Goal: Information Seeking & Learning: Check status

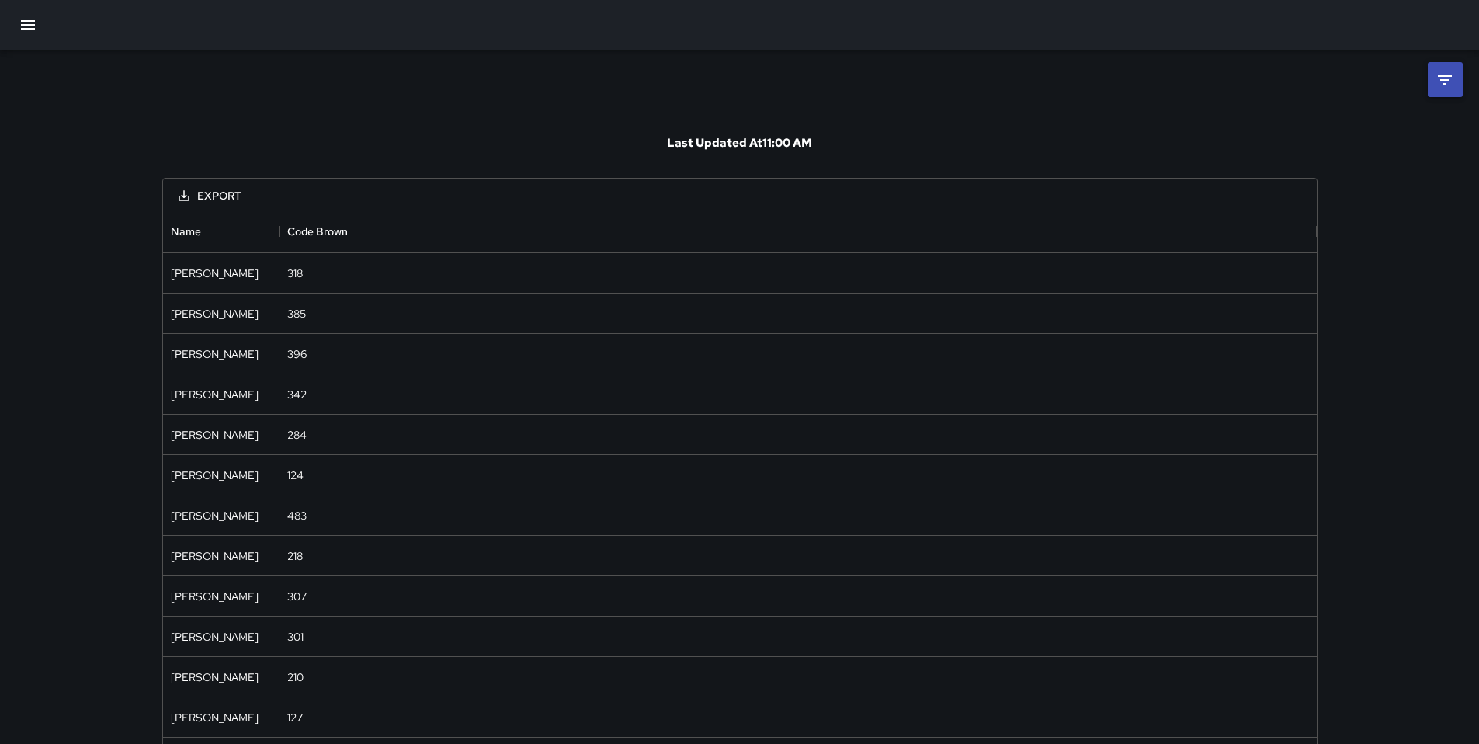
scroll to position [1283, 1142]
click at [32, 14] on button "button" at bounding box center [27, 24] width 37 height 37
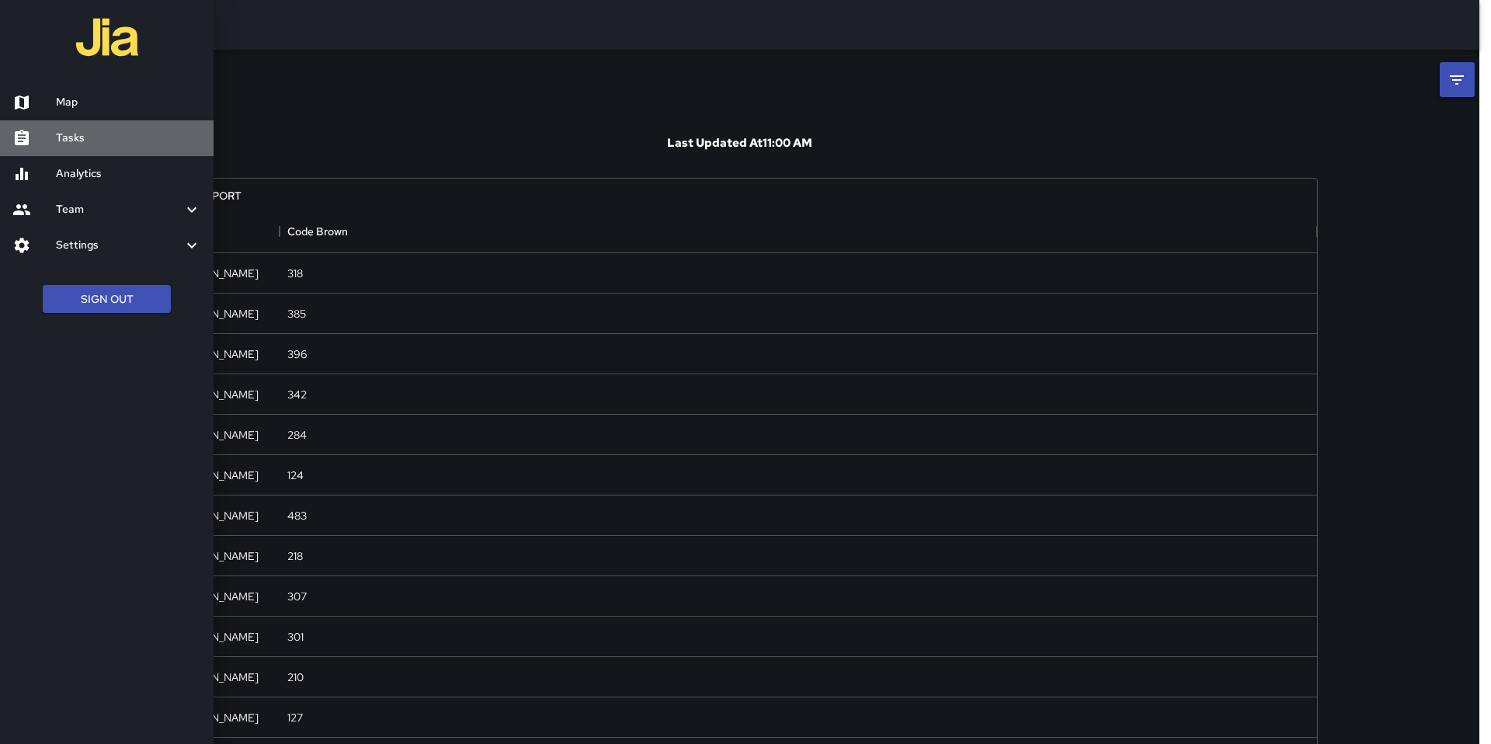
click at [53, 142] on div at bounding box center [33, 138] width 43 height 19
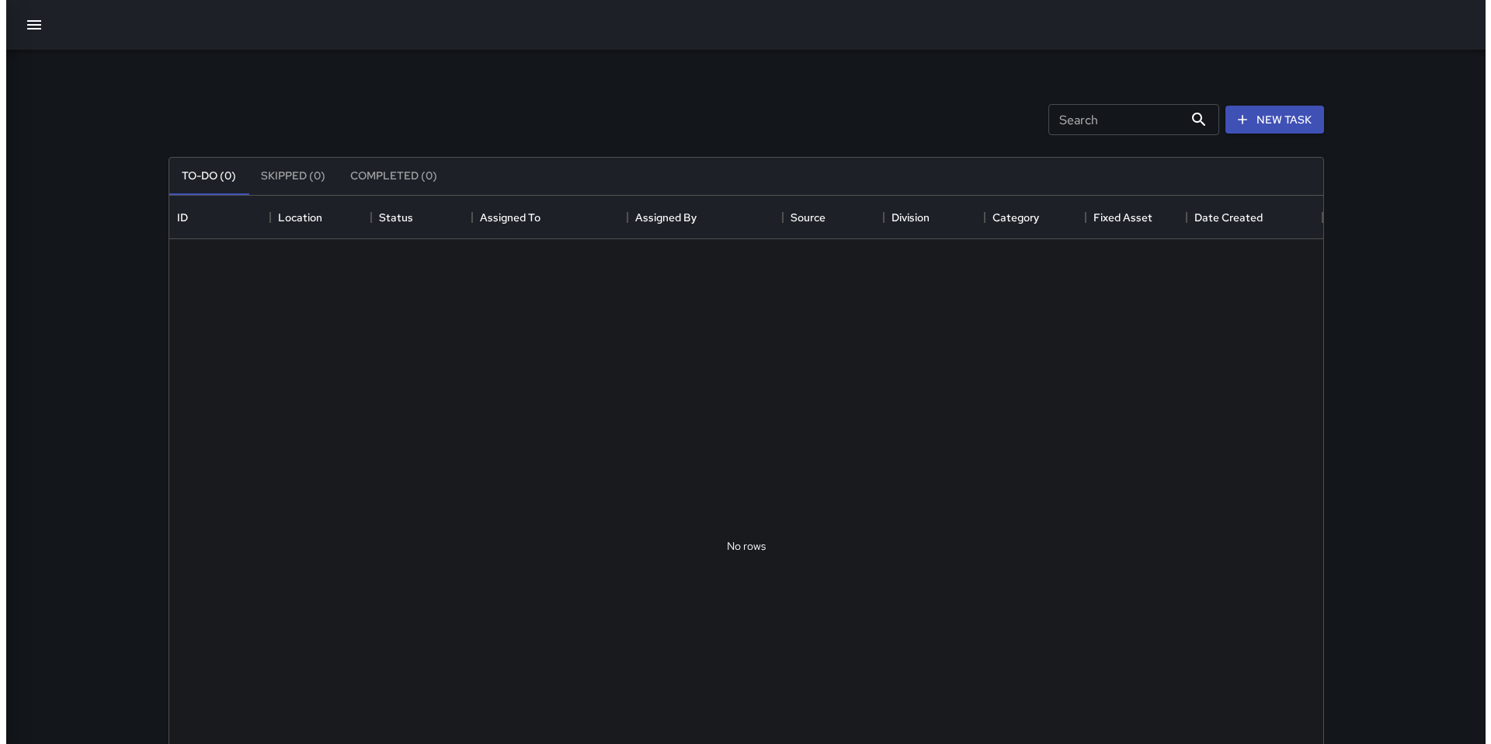
scroll to position [646, 1142]
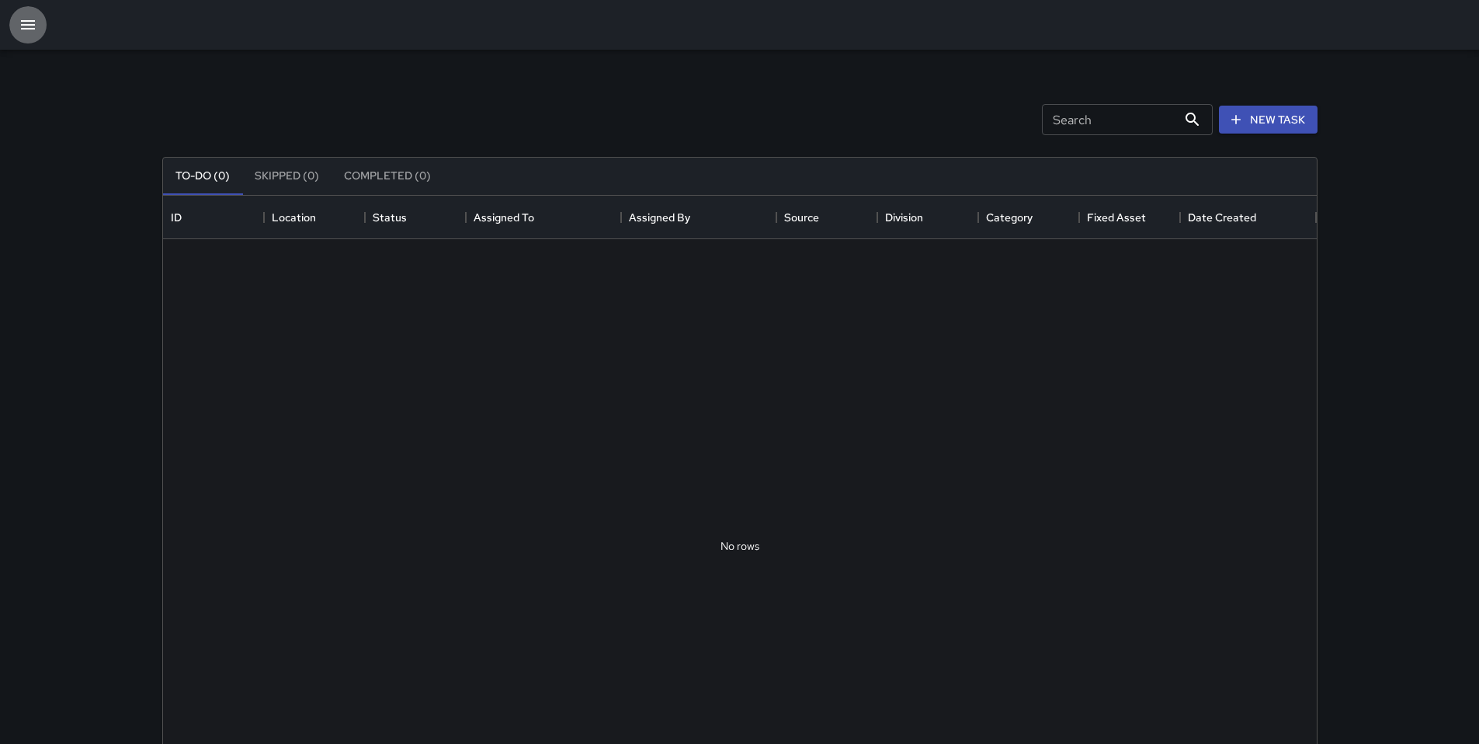
click at [28, 16] on icon "button" at bounding box center [28, 25] width 19 height 19
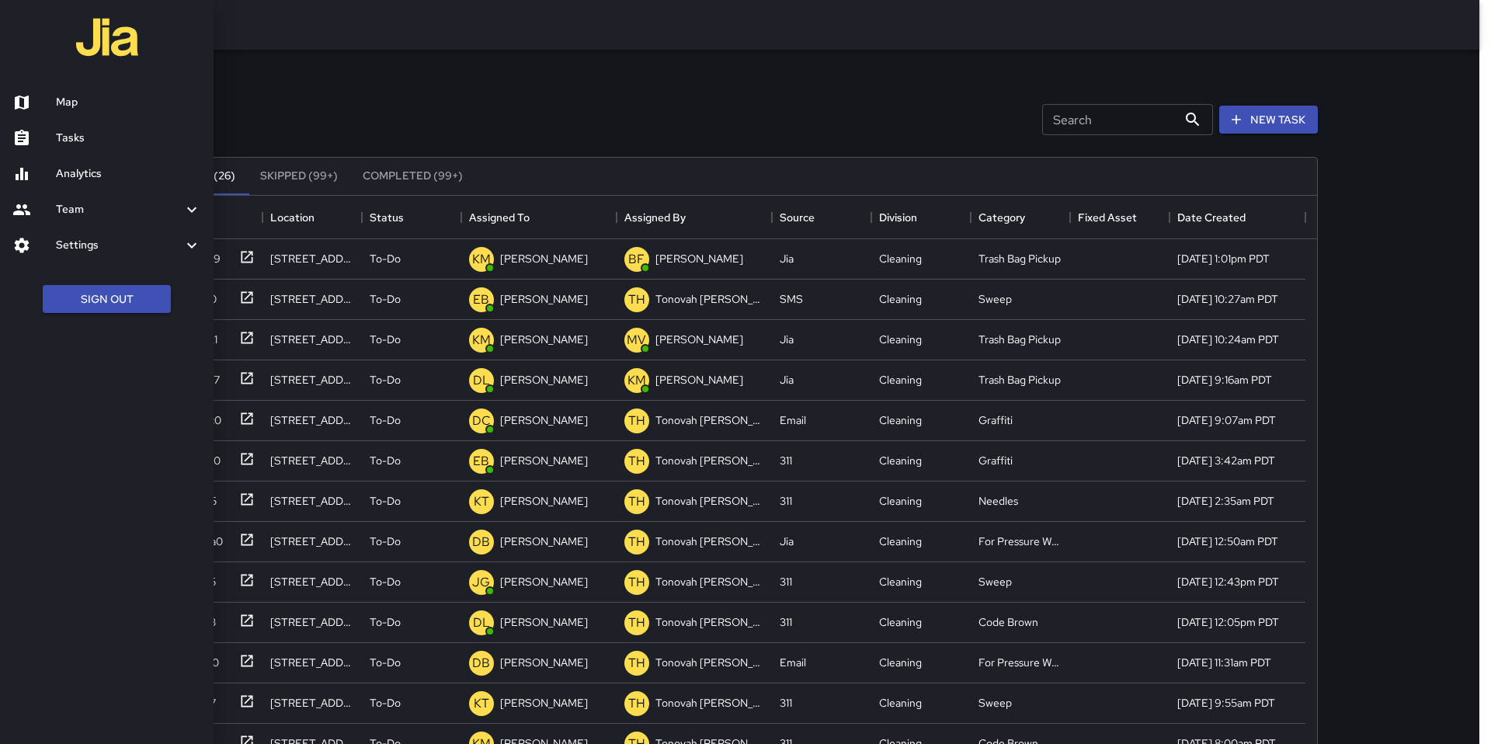
click at [100, 210] on h6 "Team" at bounding box center [119, 209] width 127 height 17
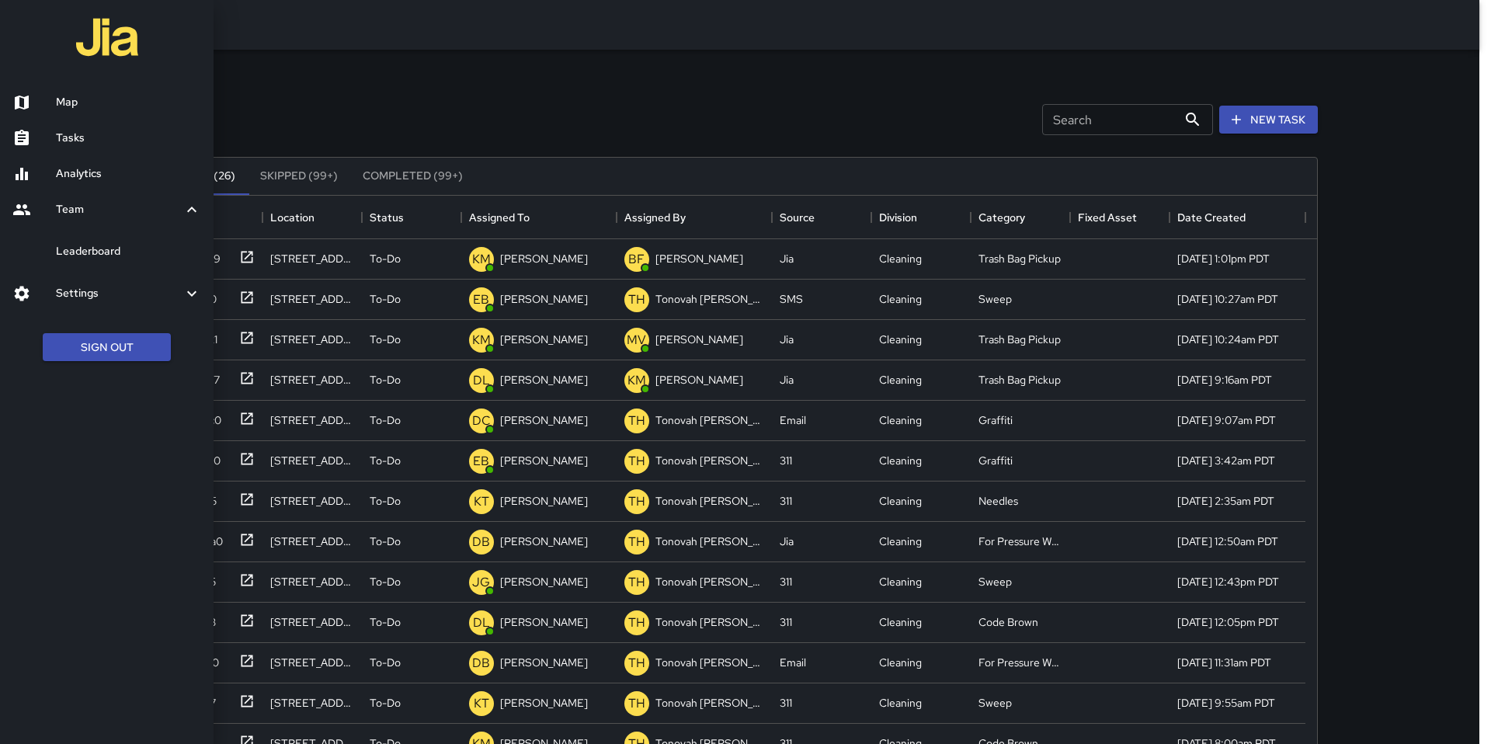
drag, startPoint x: 78, startPoint y: 182, endPoint x: 85, endPoint y: 198, distance: 17.4
click at [78, 182] on link "Analytics" at bounding box center [107, 174] width 214 height 36
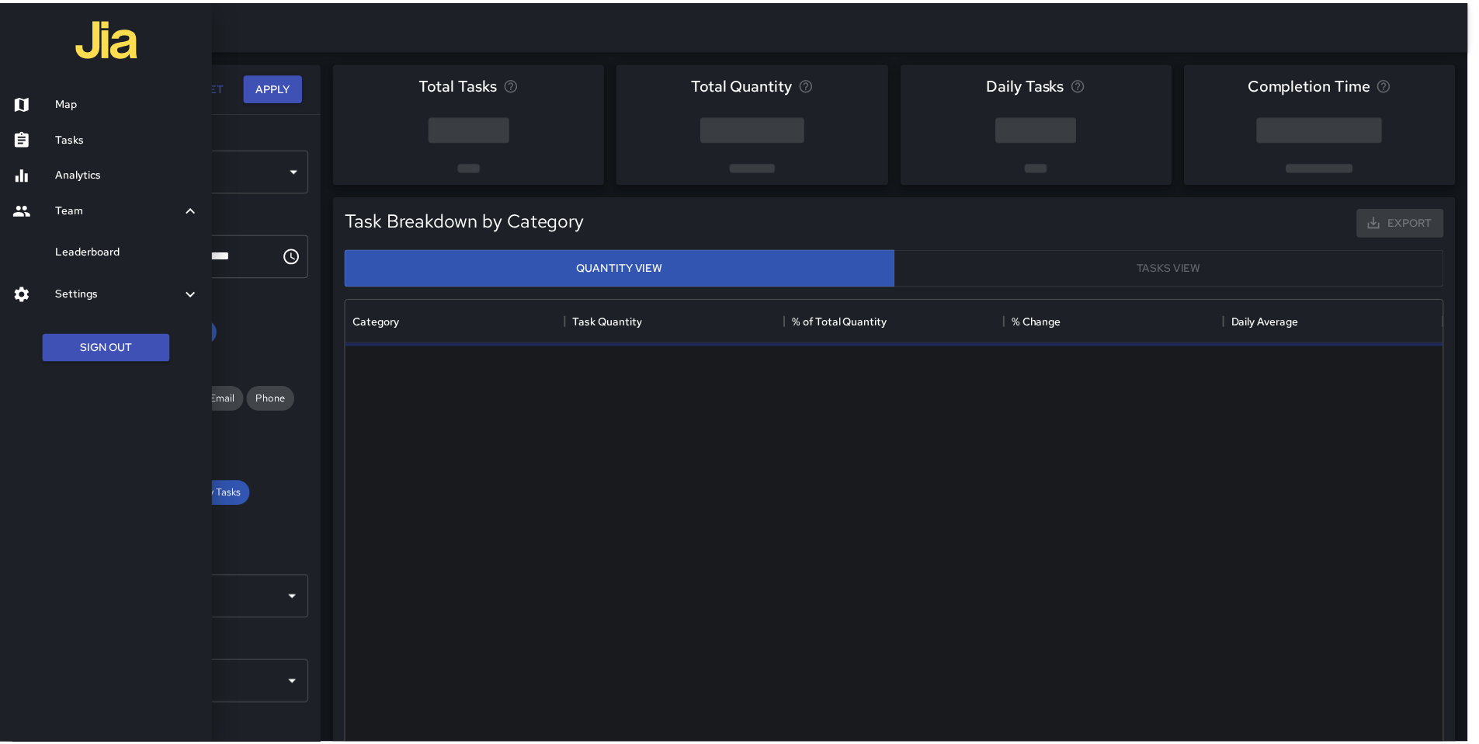
scroll to position [453, 1095]
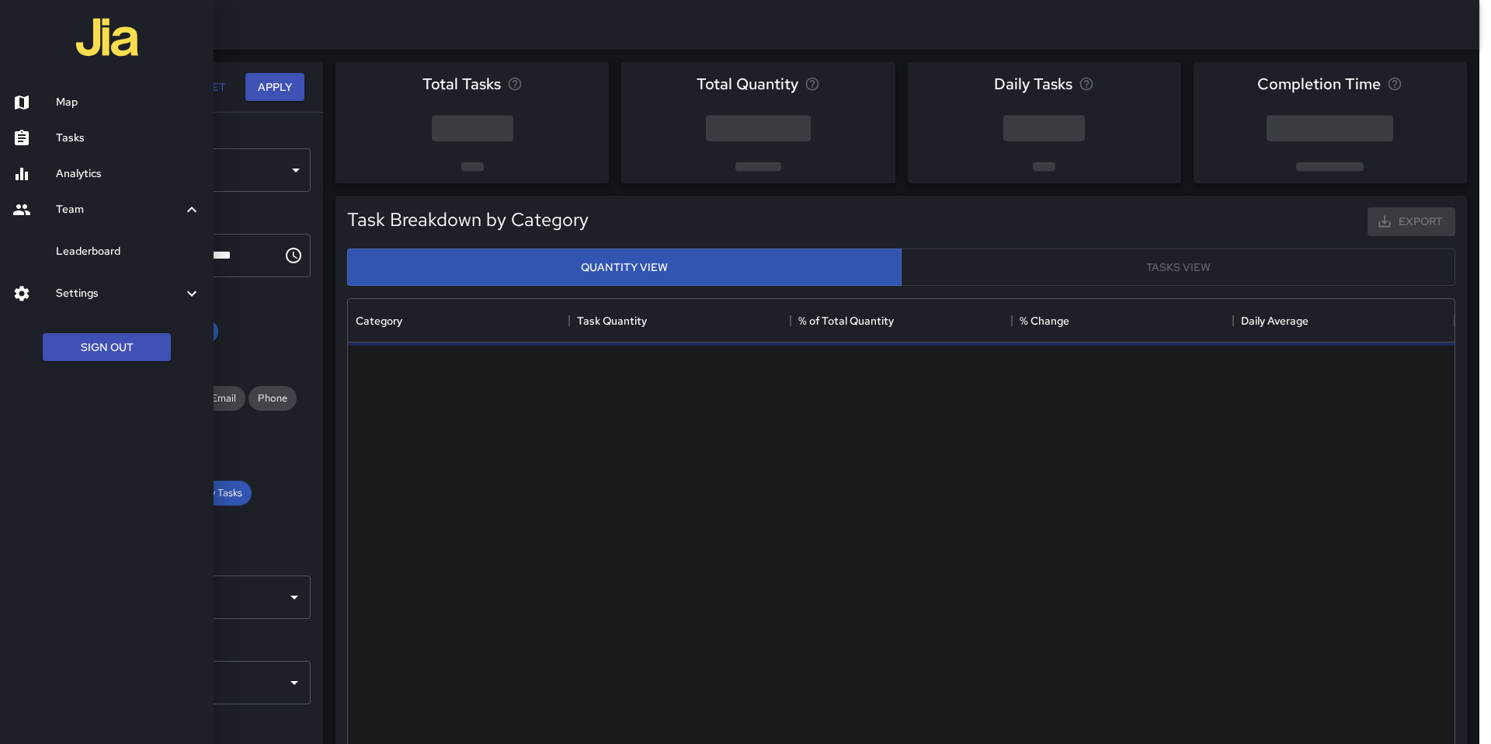
click at [259, 40] on div at bounding box center [745, 372] width 1491 height 744
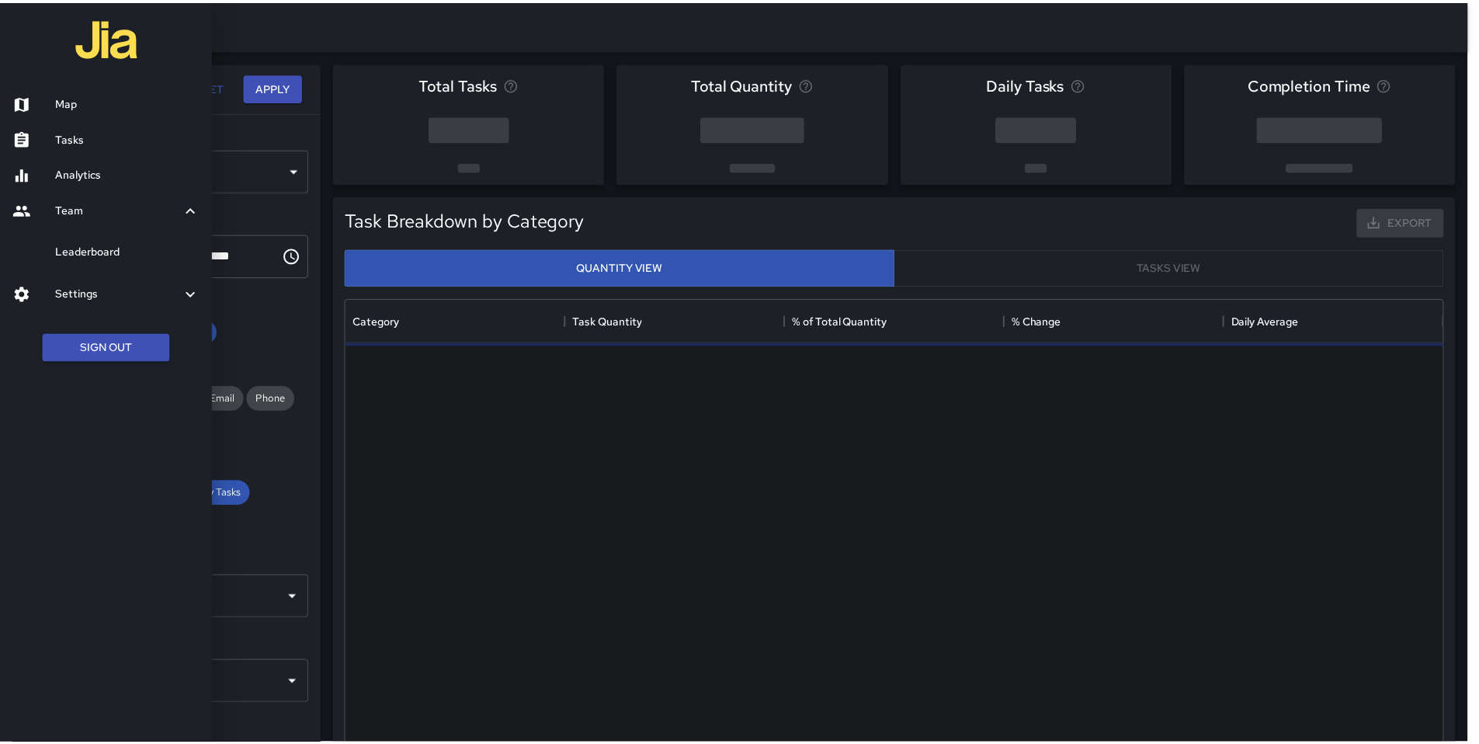
scroll to position [12, 12]
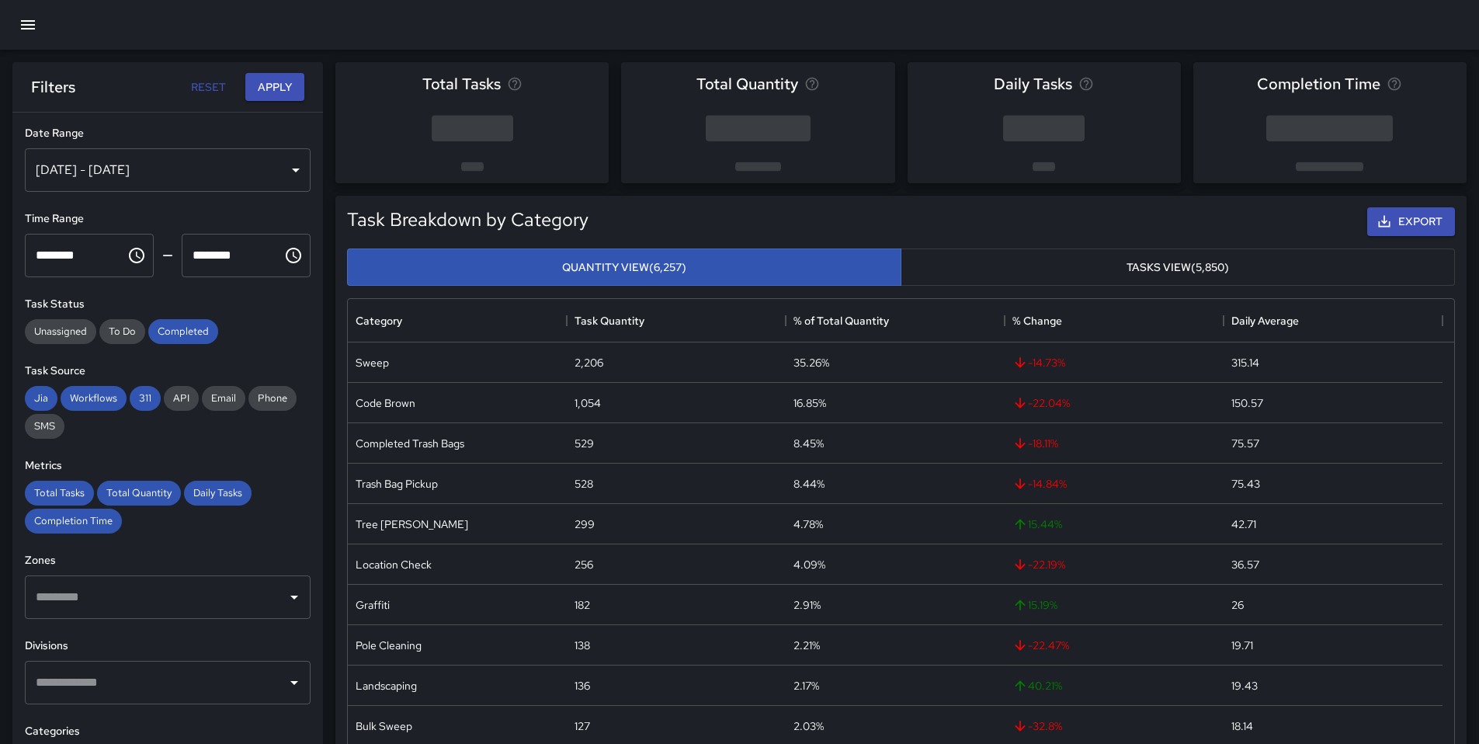
click at [163, 181] on div "[DATE] - [DATE]" at bounding box center [168, 169] width 286 height 43
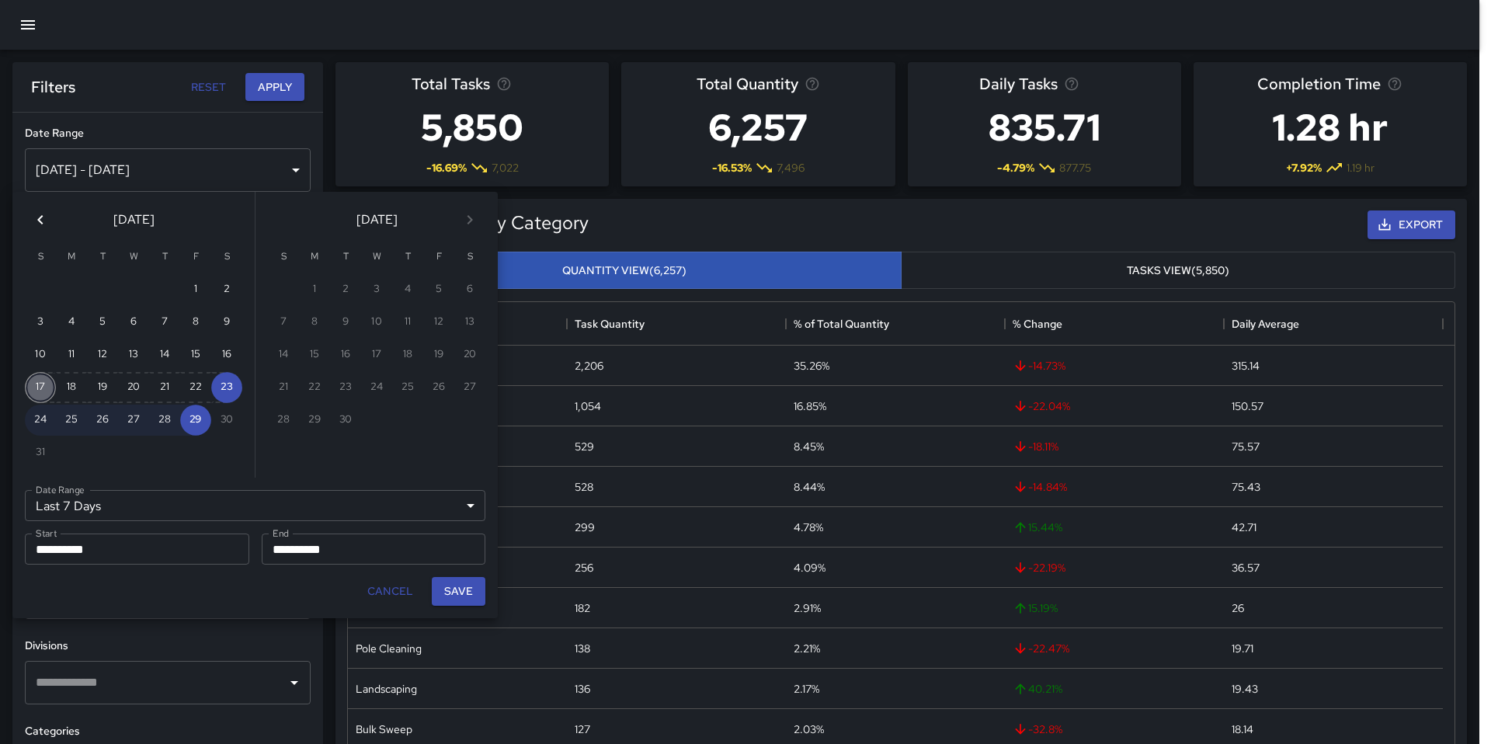
click at [43, 388] on button "17" at bounding box center [40, 387] width 31 height 31
type input "******"
type input "**********"
click at [453, 594] on button "Save" at bounding box center [459, 591] width 54 height 29
type input "**********"
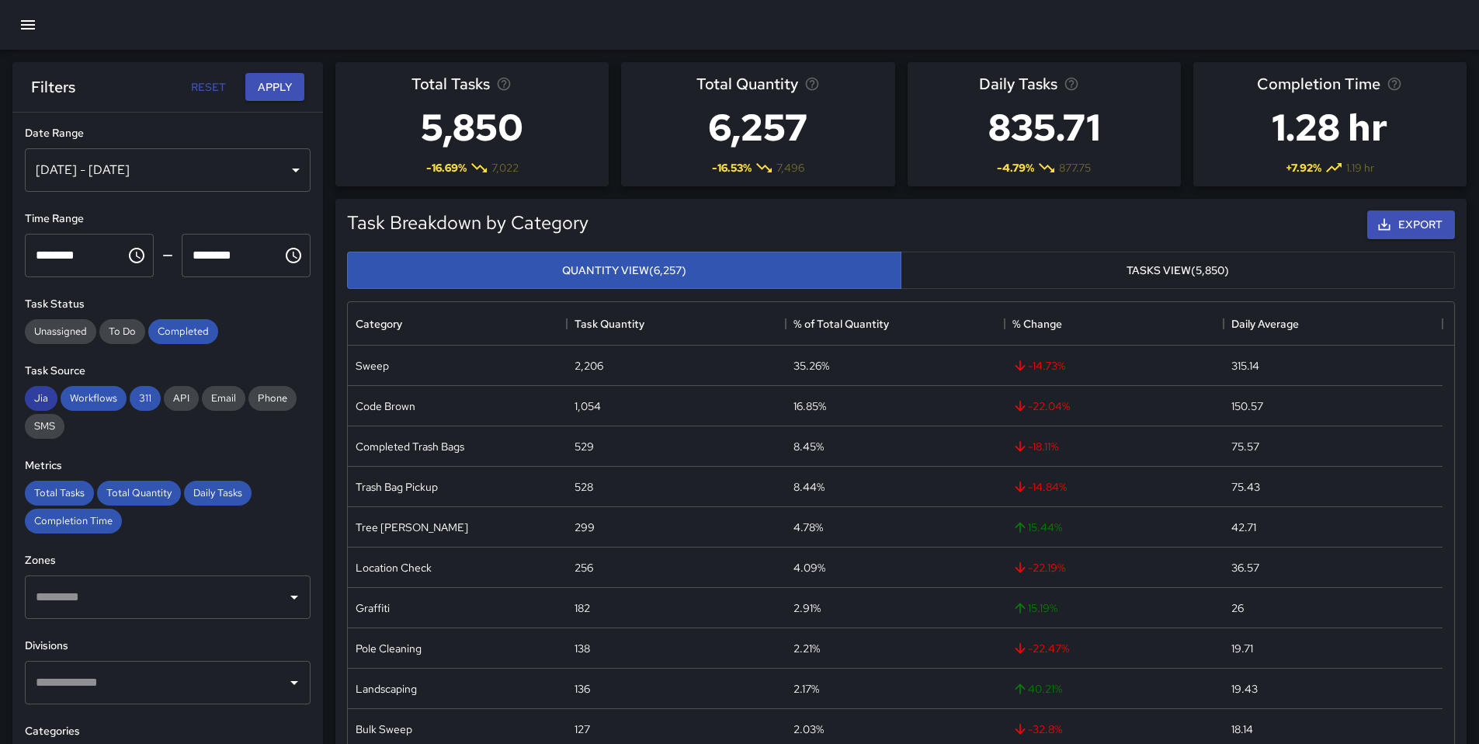
click at [38, 400] on span "Jia" at bounding box center [41, 397] width 33 height 13
drag, startPoint x: 91, startPoint y: 405, endPoint x: 111, endPoint y: 406, distance: 20.2
click at [91, 405] on div "Workflows" at bounding box center [94, 398] width 66 height 25
click at [130, 401] on span "311" at bounding box center [145, 397] width 31 height 13
drag, startPoint x: 50, startPoint y: 495, endPoint x: 90, endPoint y: 491, distance: 40.6
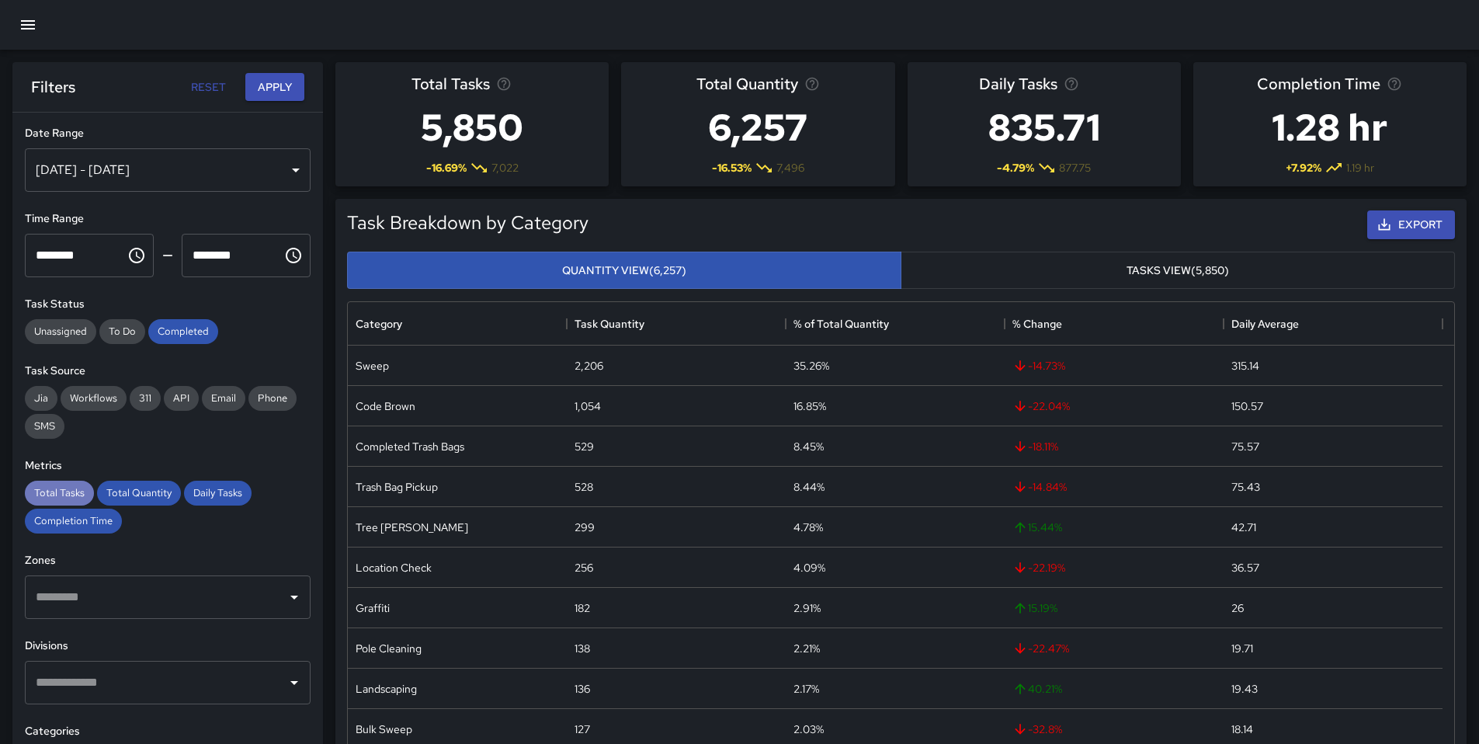
click at [50, 495] on span "Total Tasks" at bounding box center [59, 492] width 69 height 13
click at [120, 491] on span "Total Quantity" at bounding box center [139, 492] width 84 height 13
click at [214, 499] on div "Daily Tasks" at bounding box center [218, 493] width 68 height 25
drag, startPoint x: 99, startPoint y: 530, endPoint x: 100, endPoint y: 478, distance: 51.2
click at [99, 530] on div "Completion Time" at bounding box center [73, 521] width 97 height 25
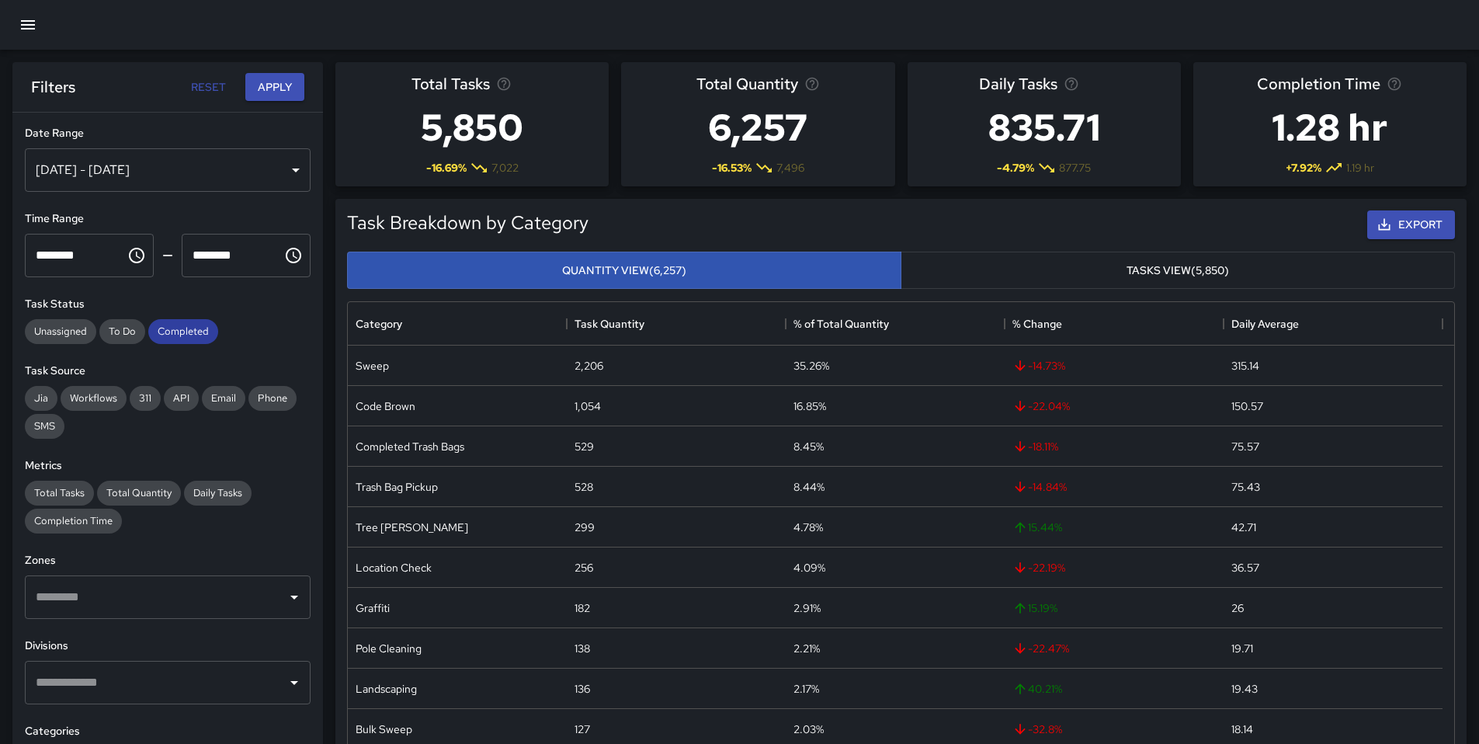
click at [189, 334] on span "Completed" at bounding box center [183, 331] width 70 height 13
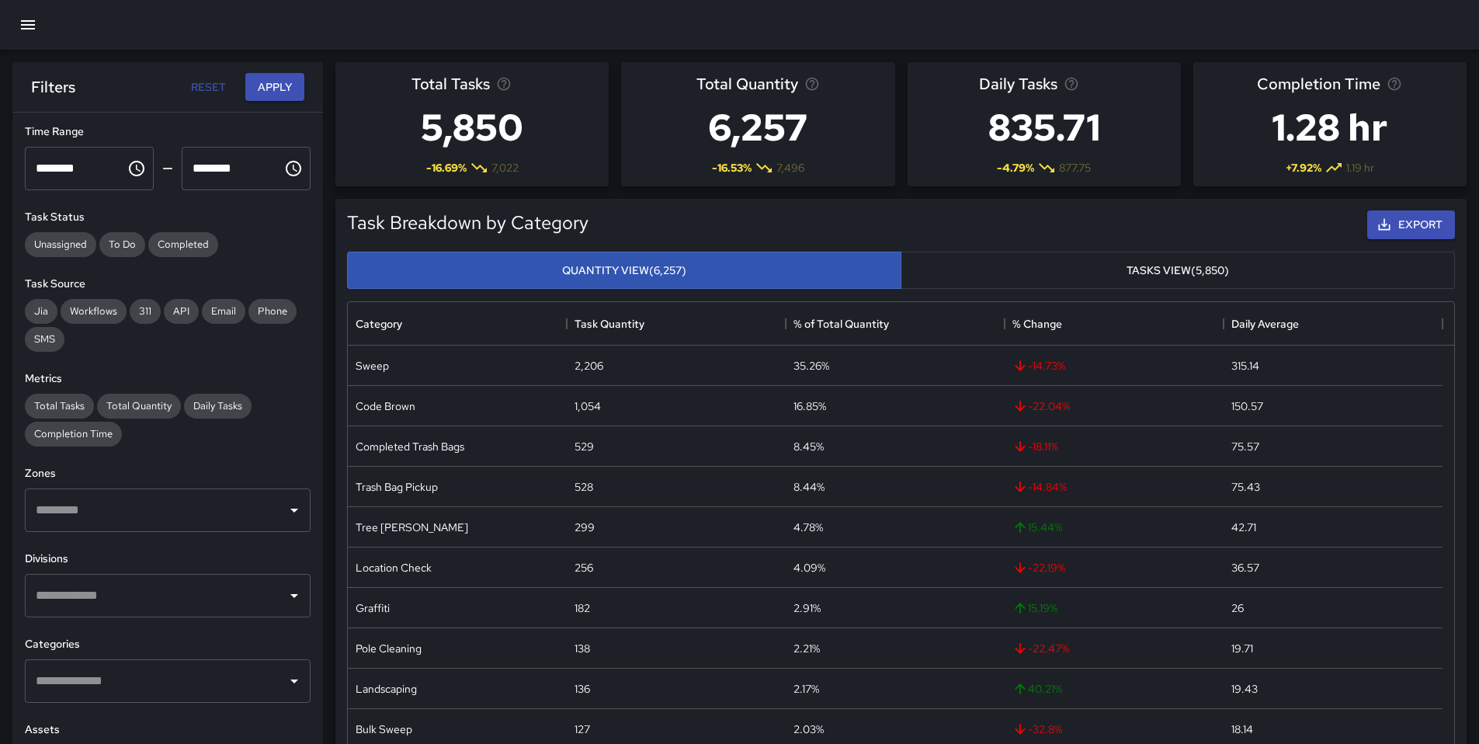
scroll to position [0, 0]
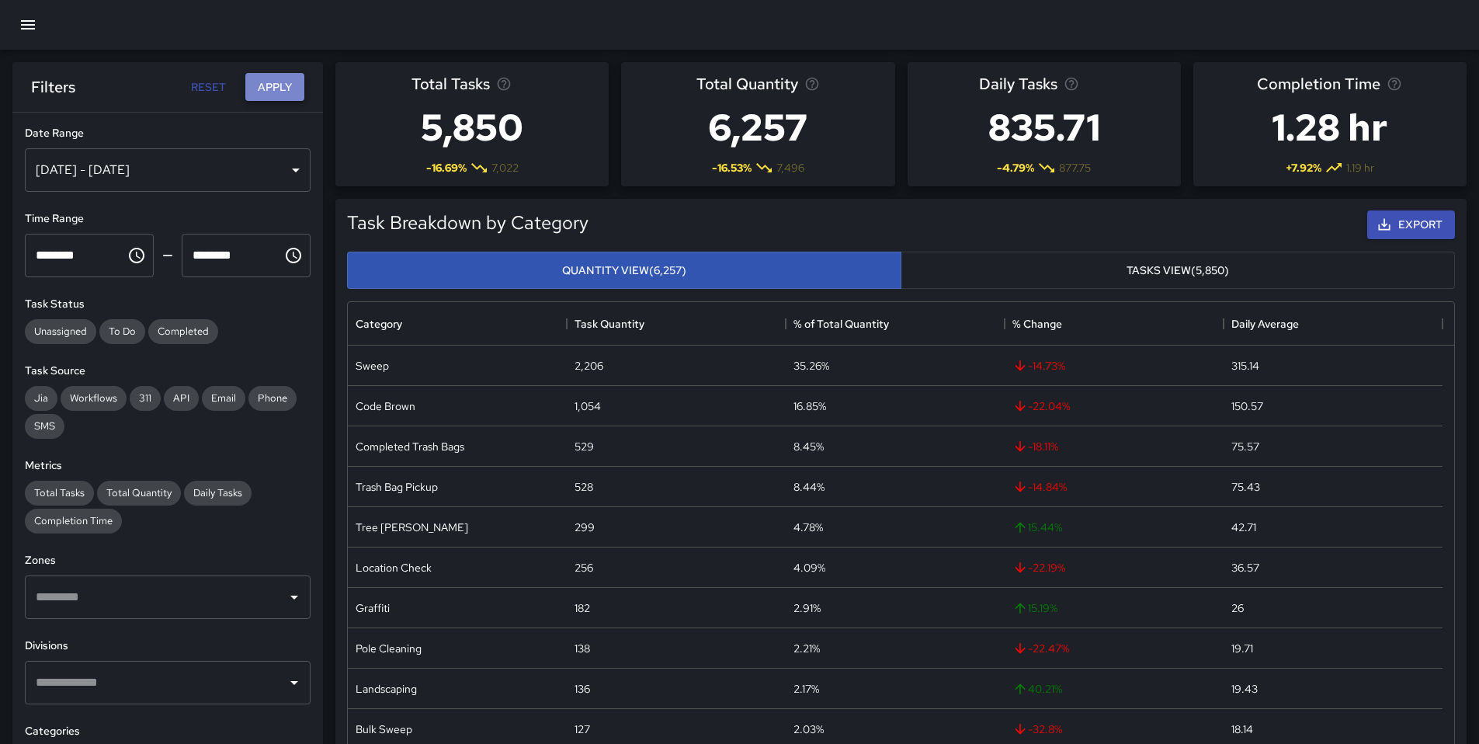
click at [260, 91] on button "Apply" at bounding box center [274, 87] width 59 height 29
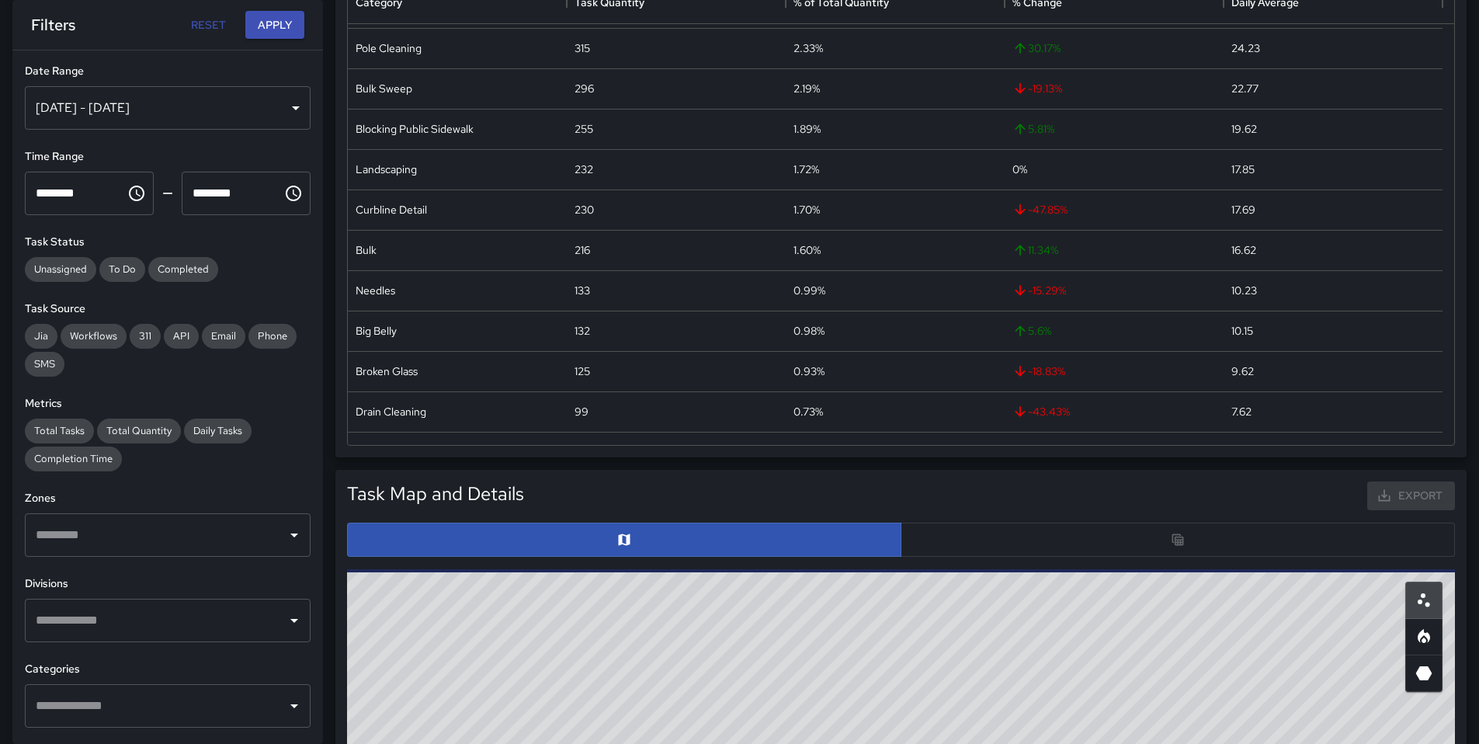
scroll to position [247, 0]
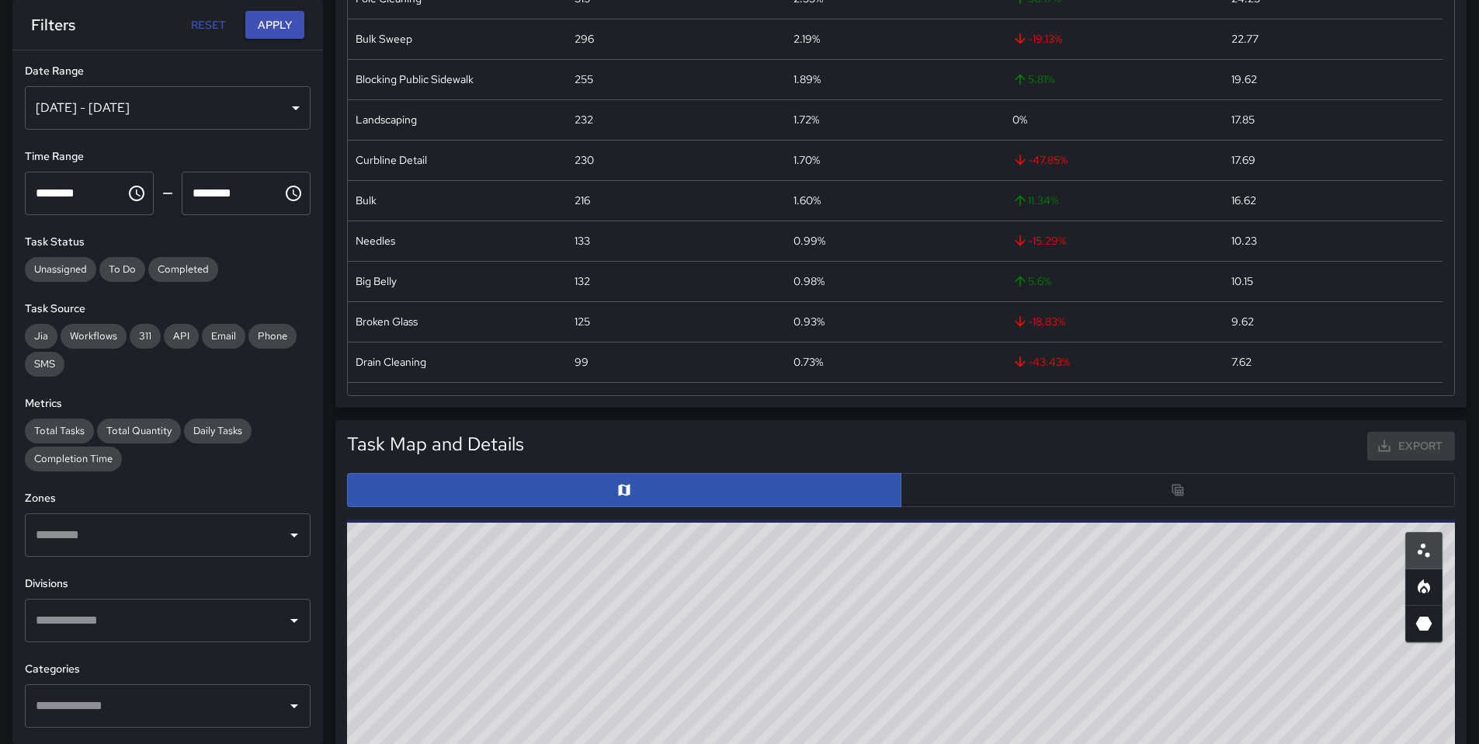
click at [1088, 496] on div at bounding box center [901, 490] width 1108 height 34
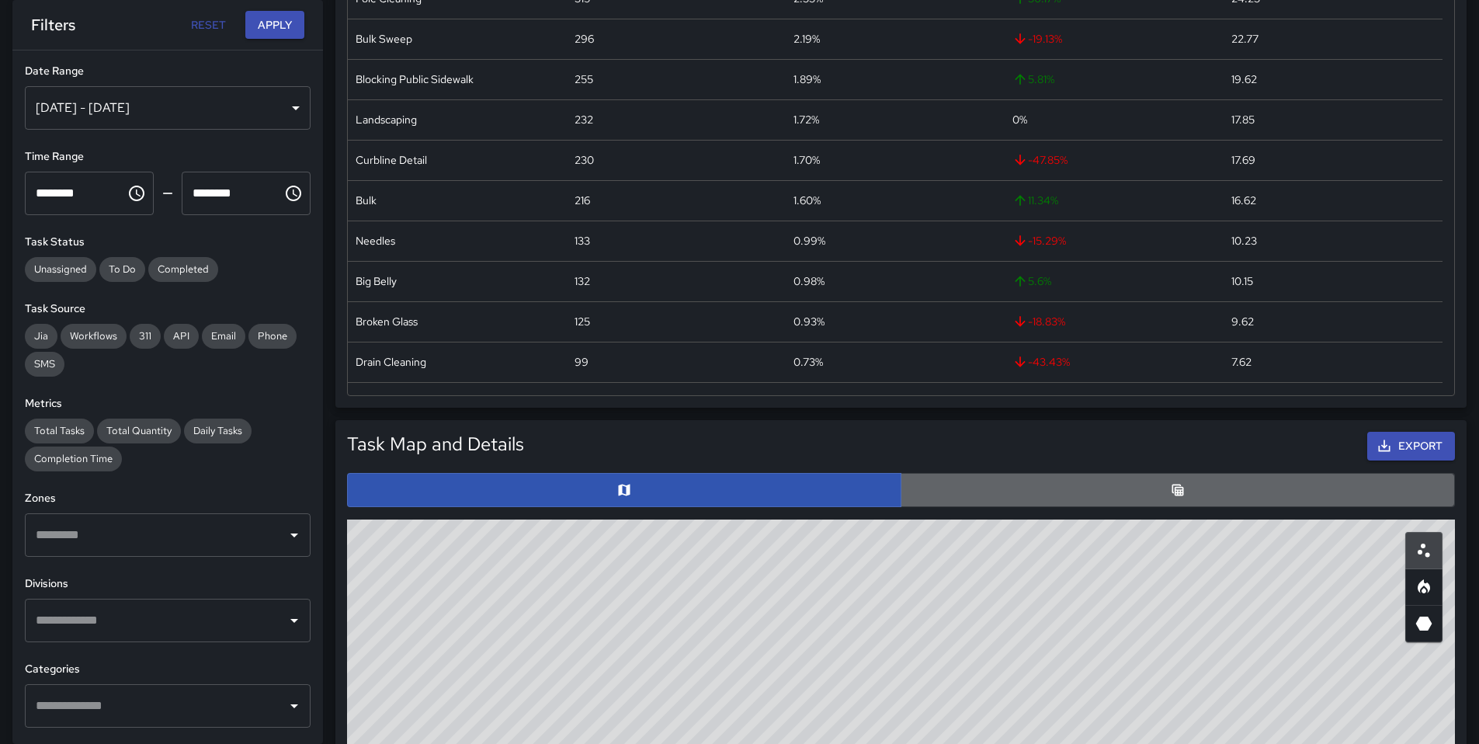
click at [1105, 490] on button "button" at bounding box center [1178, 490] width 554 height 34
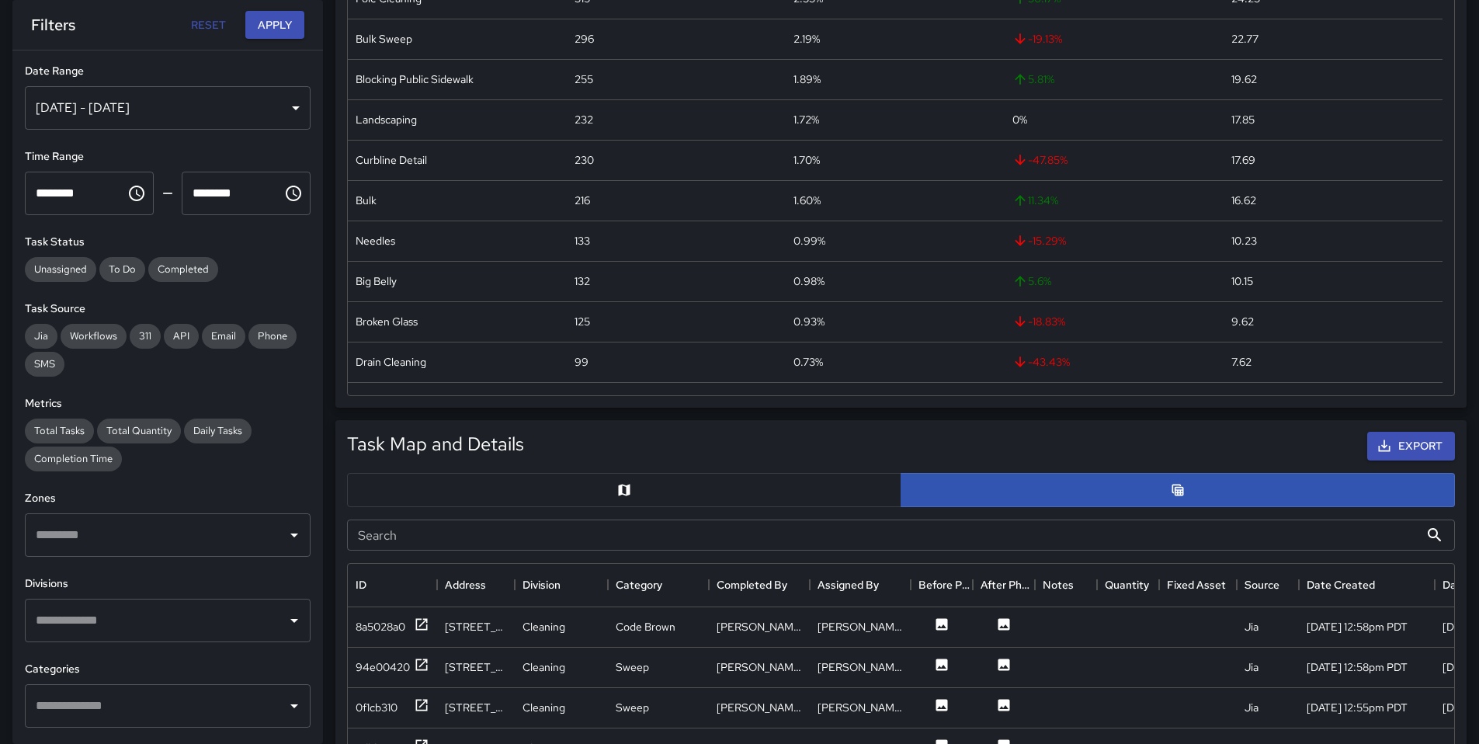
click at [551, 540] on input "Search" at bounding box center [883, 534] width 1072 height 31
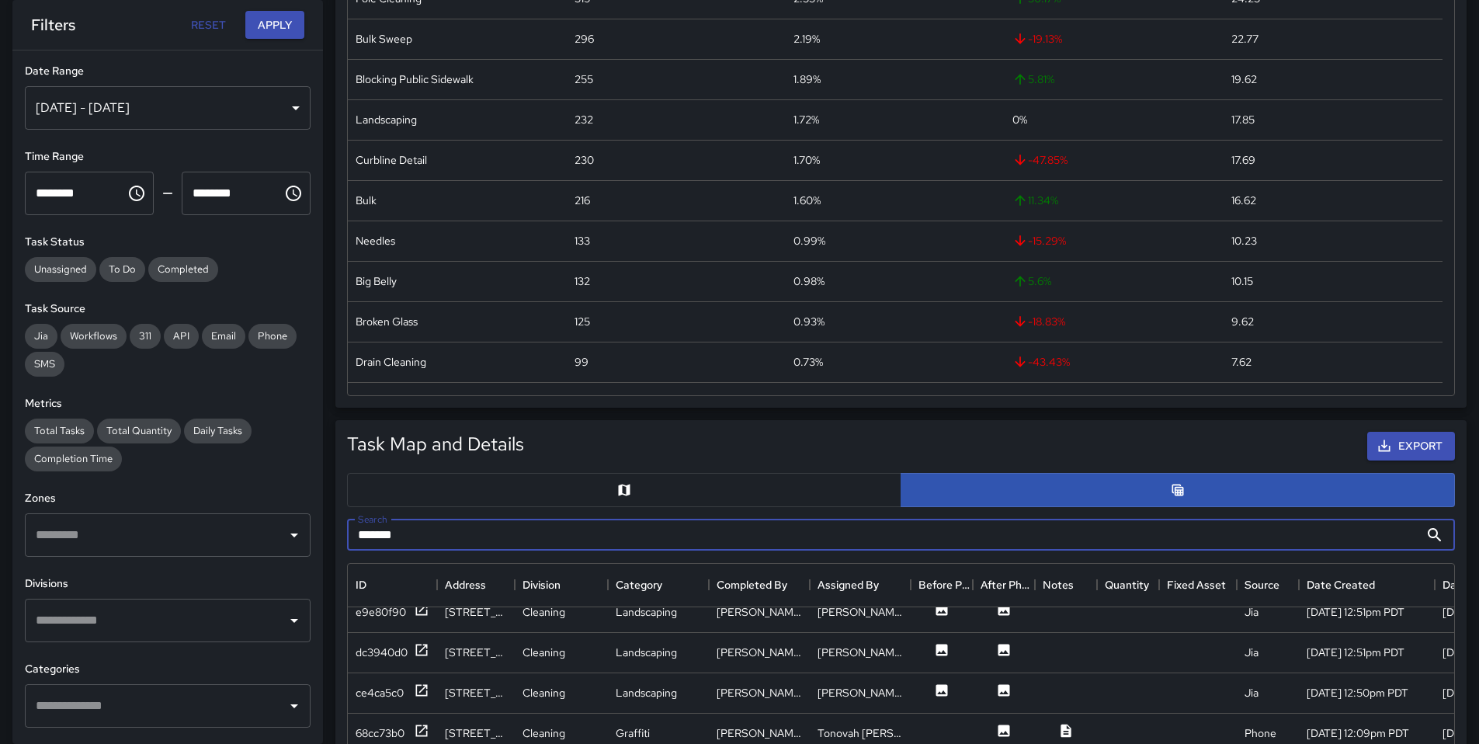
scroll to position [42, 0]
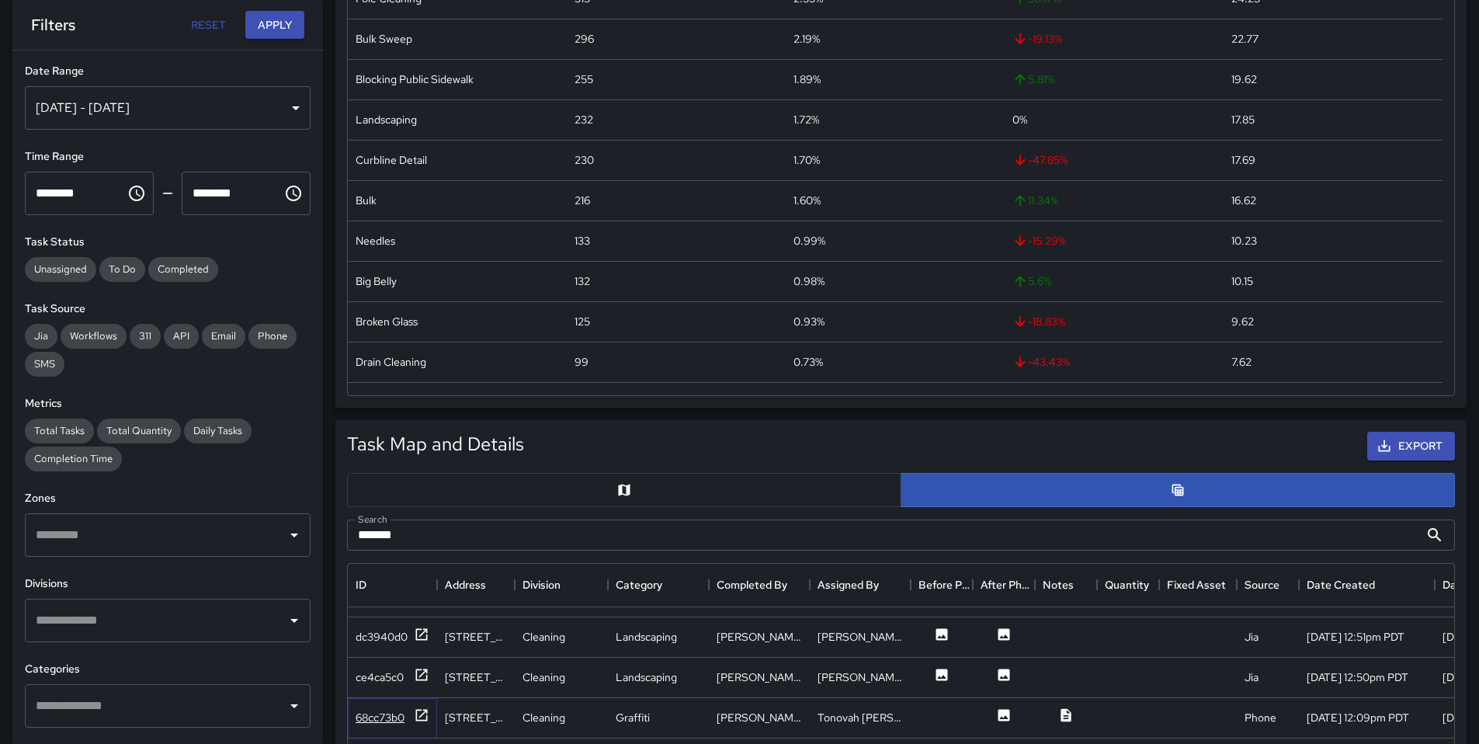
click at [402, 710] on div "68cc73b0" at bounding box center [380, 718] width 49 height 16
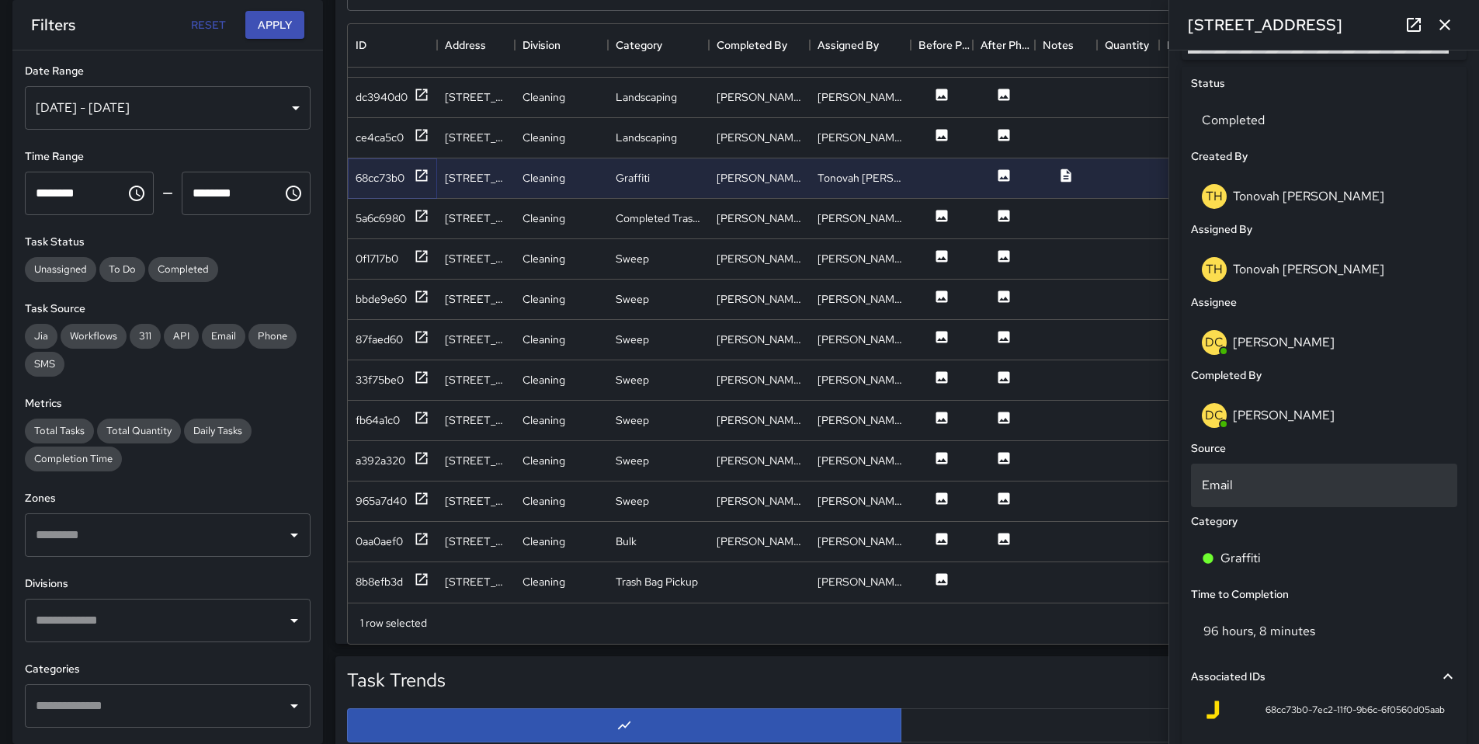
scroll to position [884, 0]
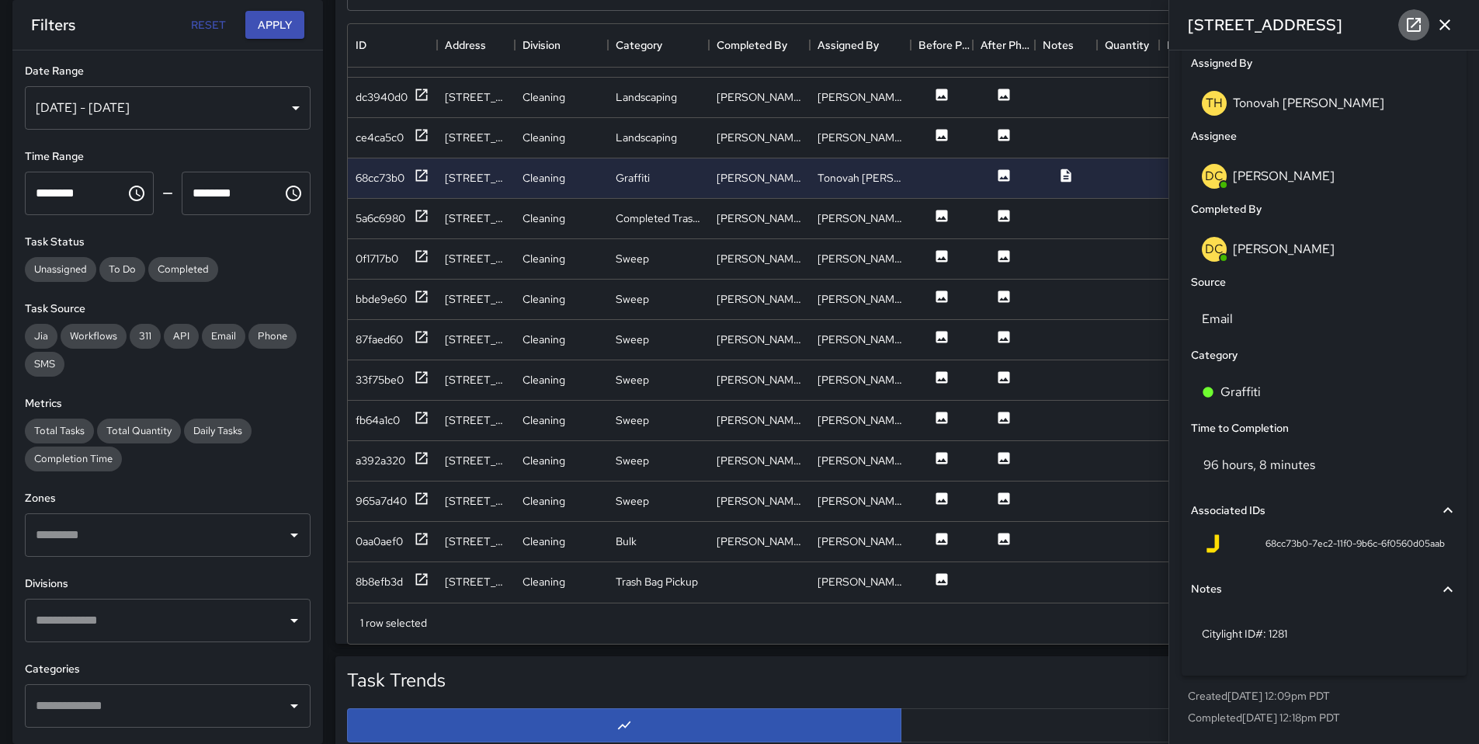
click at [1414, 15] on link at bounding box center [1413, 24] width 31 height 31
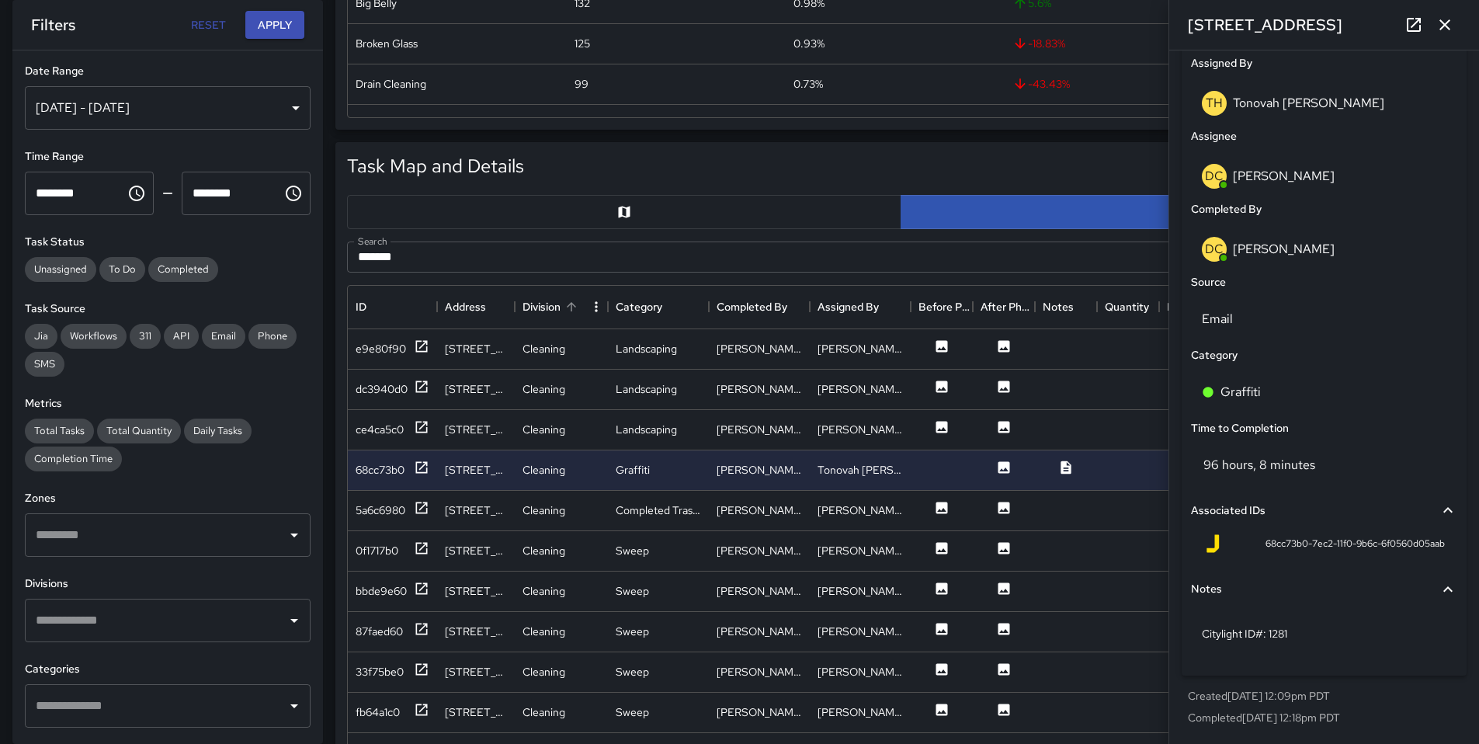
scroll to position [462, 0]
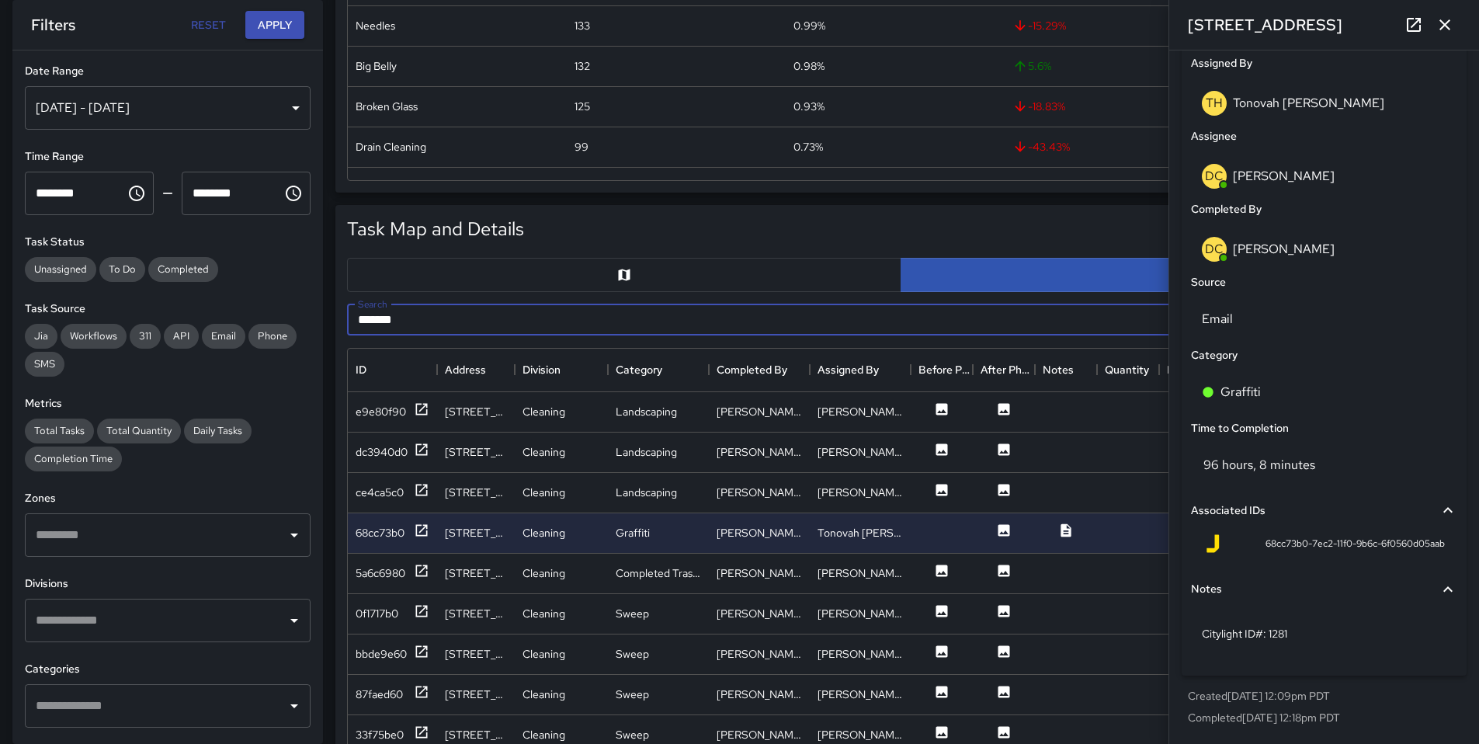
drag, startPoint x: 475, startPoint y: 312, endPoint x: 285, endPoint y: 304, distance: 190.4
click at [286, 304] on div "**********" at bounding box center [733, 620] width 1491 height 2064
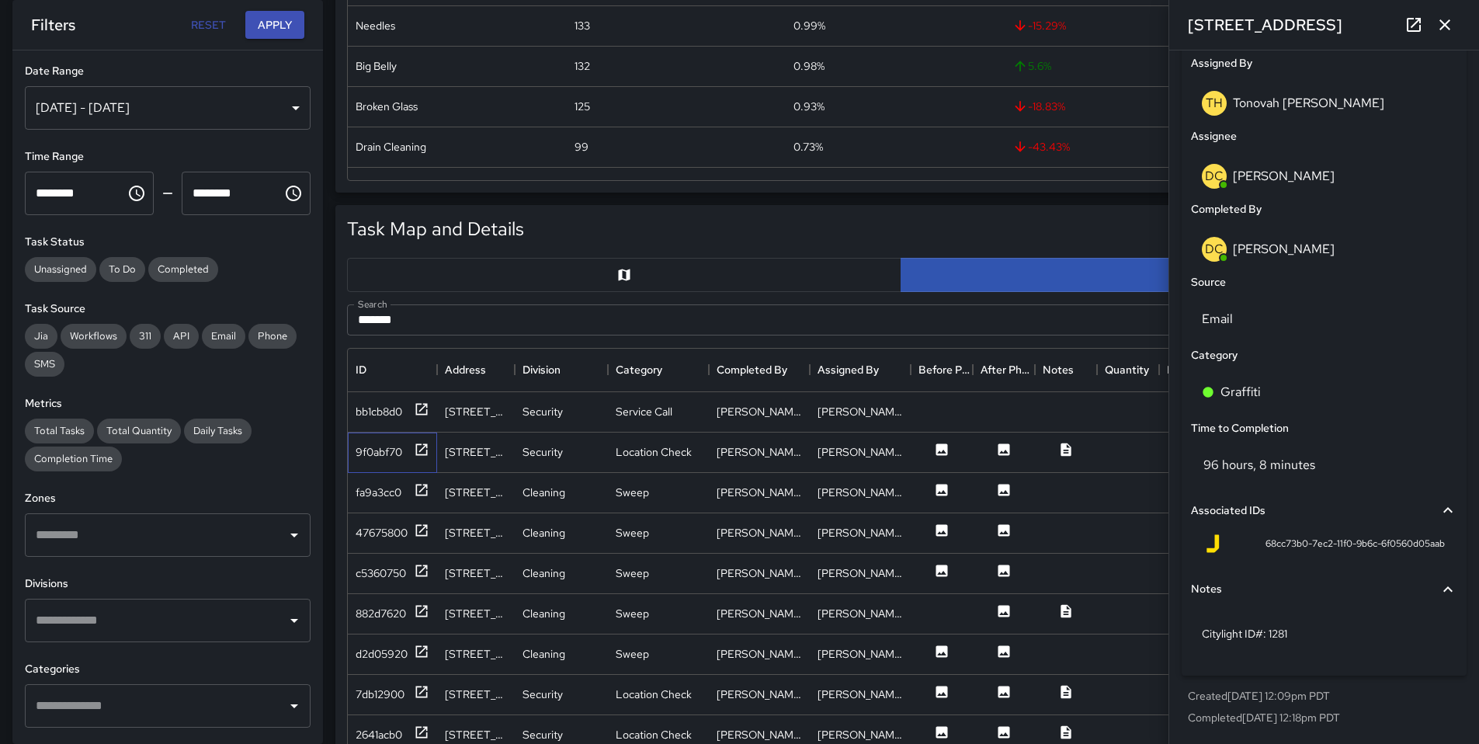
click at [385, 462] on div "9f0abf70" at bounding box center [392, 452] width 89 height 40
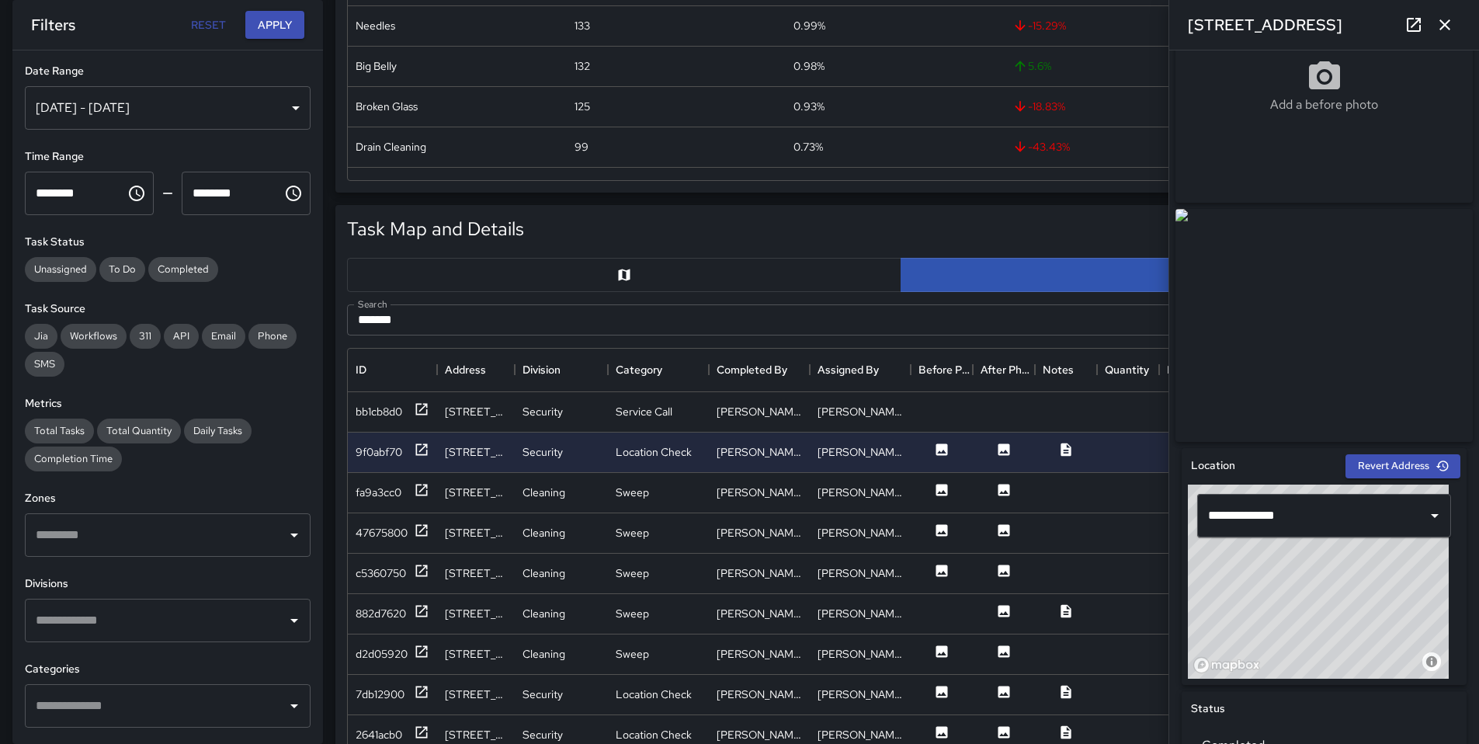
scroll to position [80, 0]
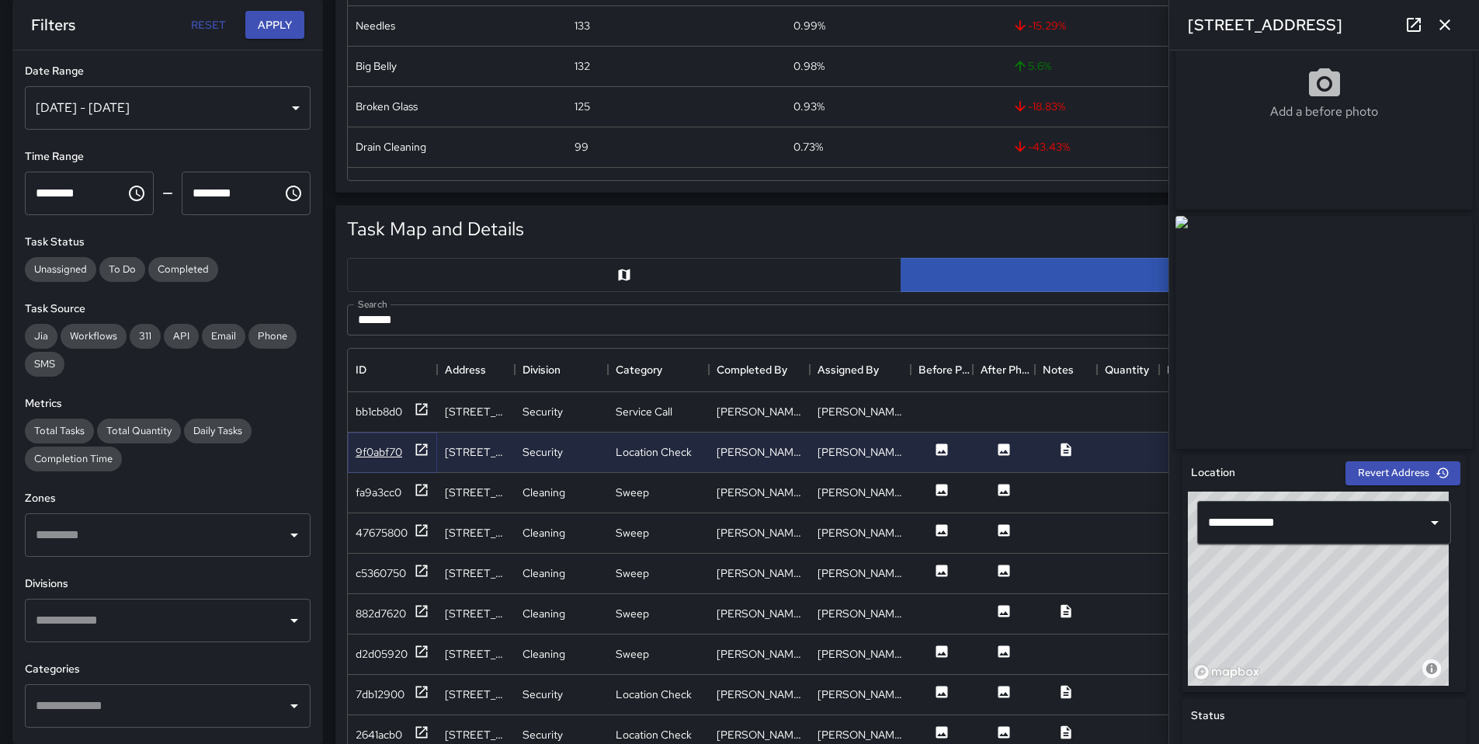
click at [384, 454] on div "9f0abf70" at bounding box center [379, 452] width 47 height 16
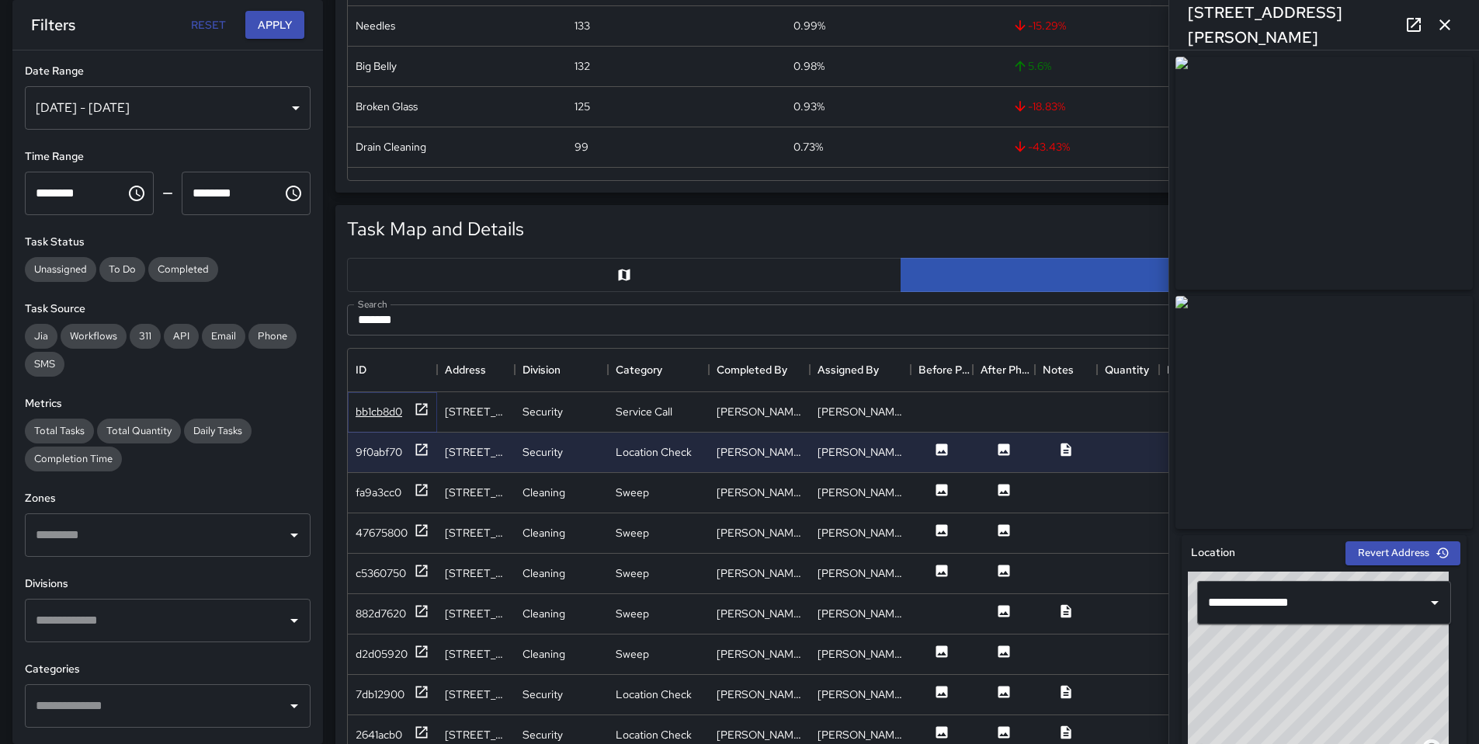
click at [387, 414] on div "bb1cb8d0" at bounding box center [379, 412] width 47 height 16
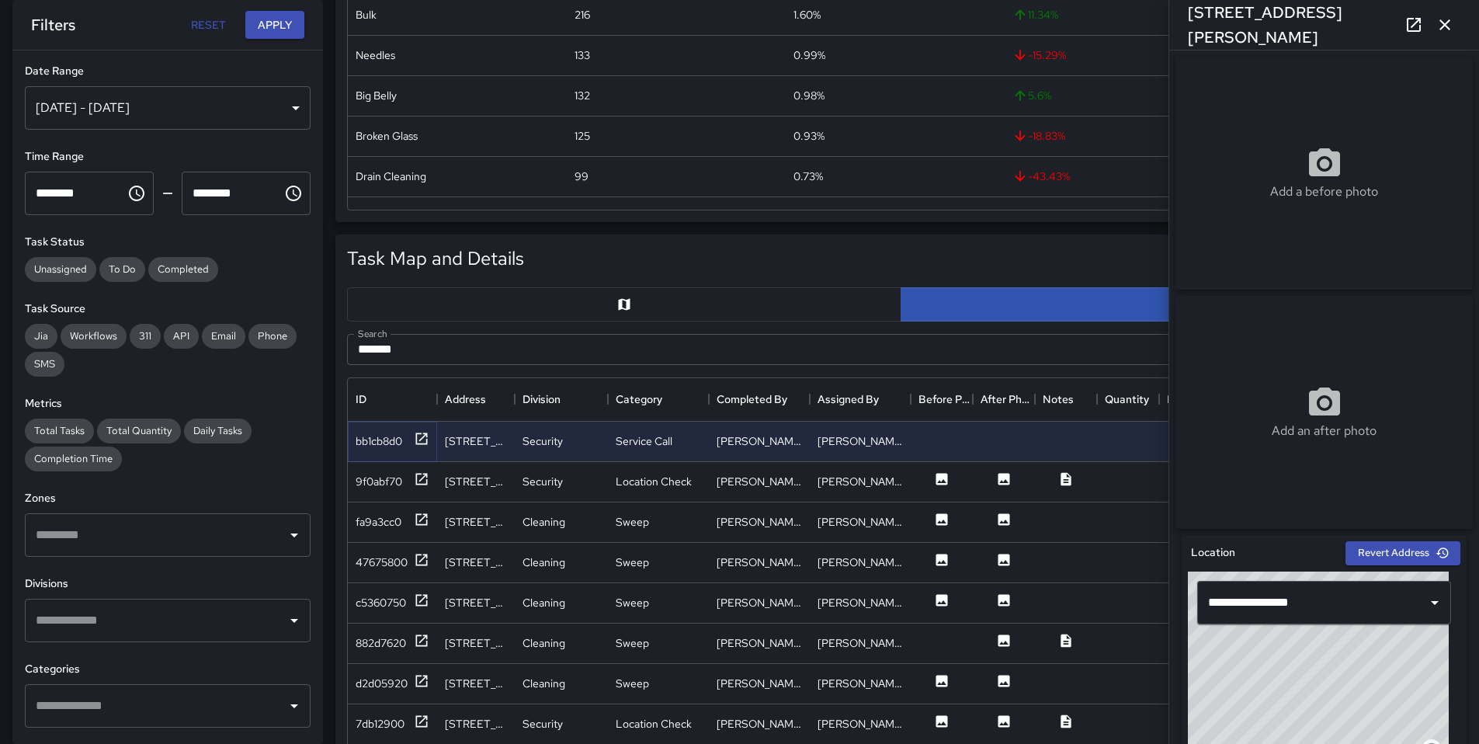
scroll to position [395, 0]
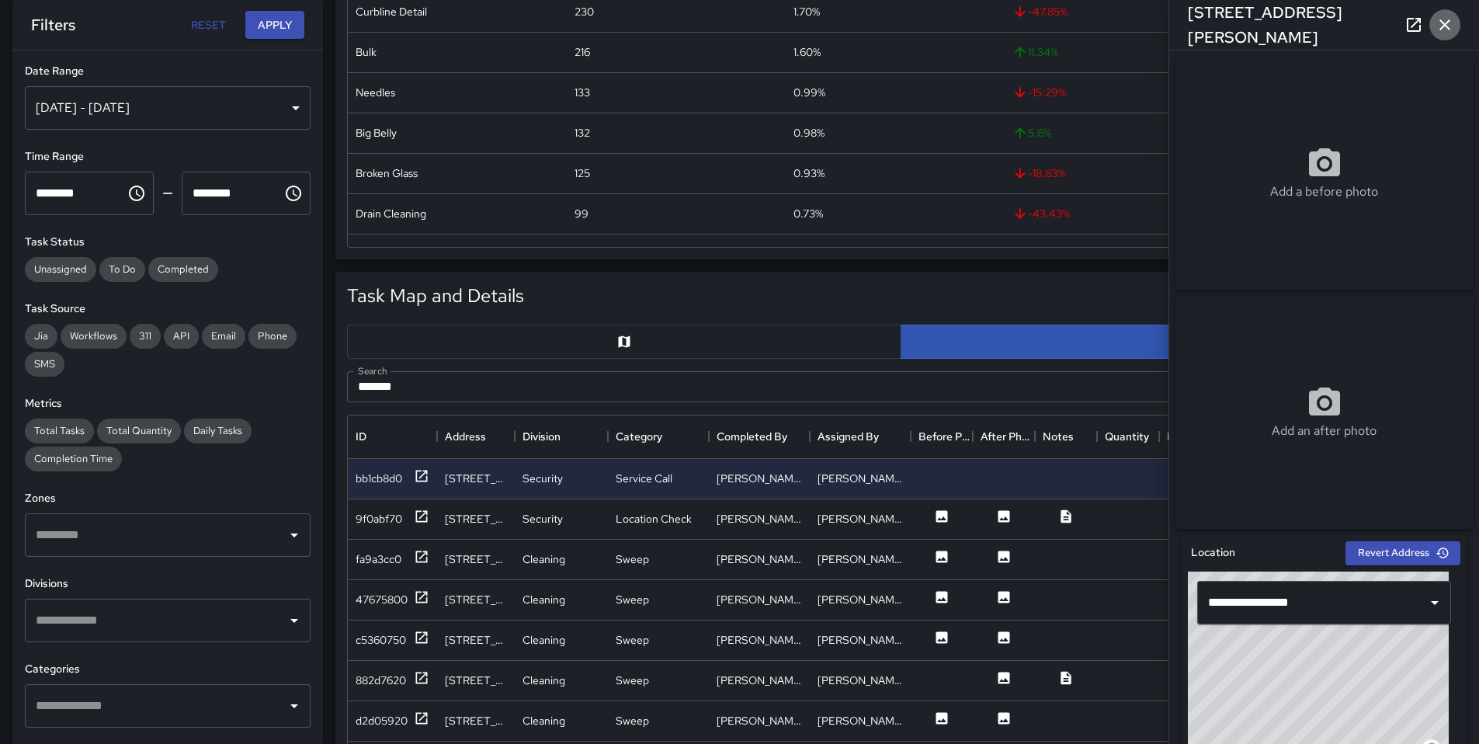
click at [1439, 27] on icon "button" at bounding box center [1445, 25] width 19 height 19
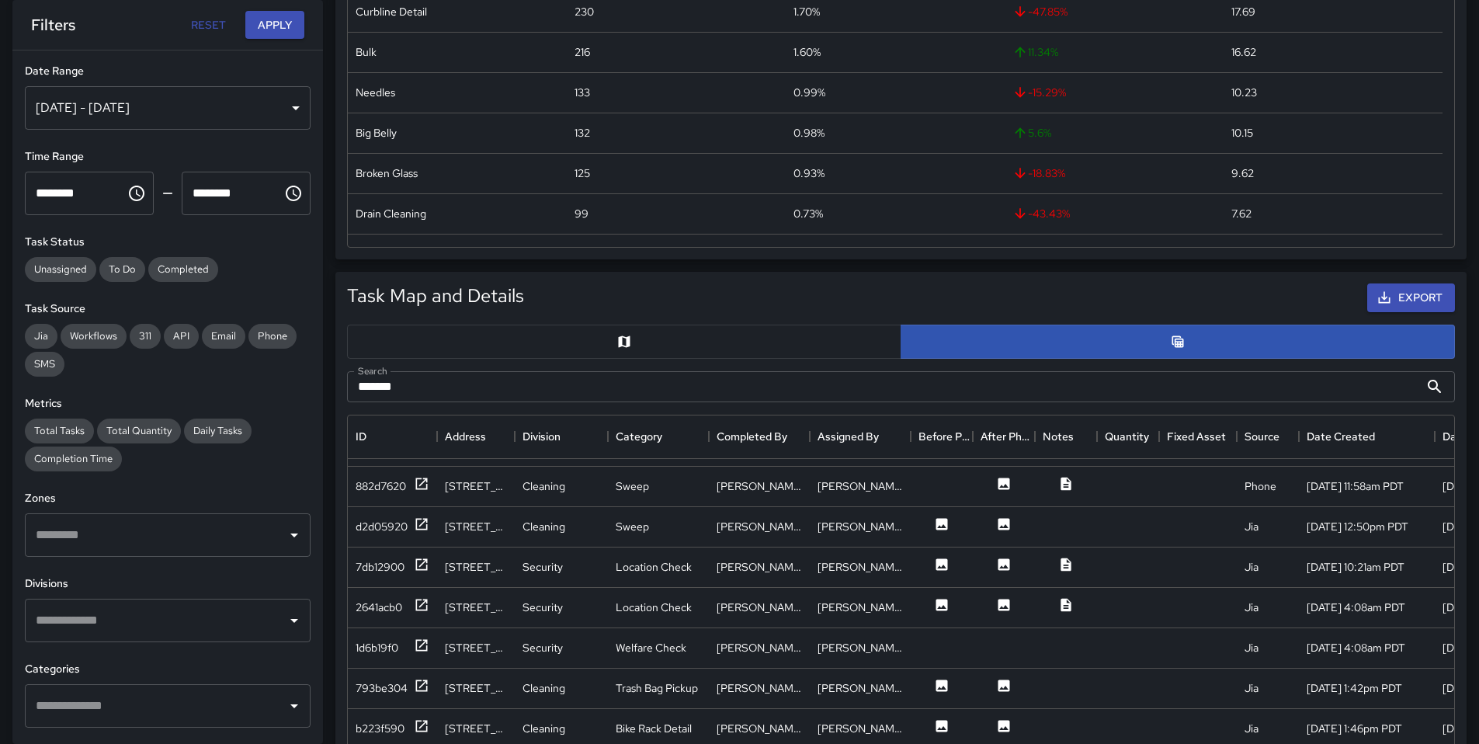
scroll to position [193, 0]
click at [390, 575] on div "7db12900" at bounding box center [393, 566] width 74 height 19
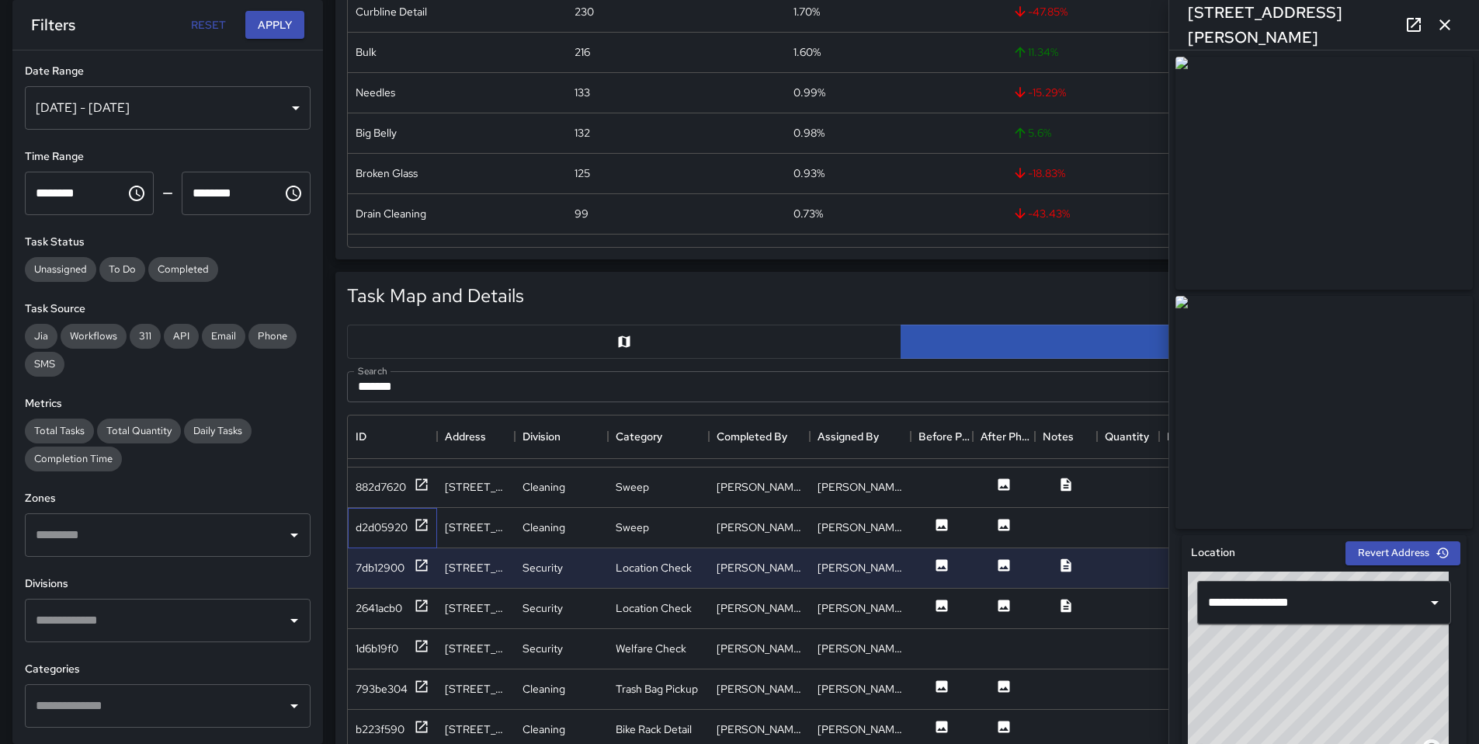
click at [404, 537] on div "d2d05920" at bounding box center [392, 528] width 89 height 40
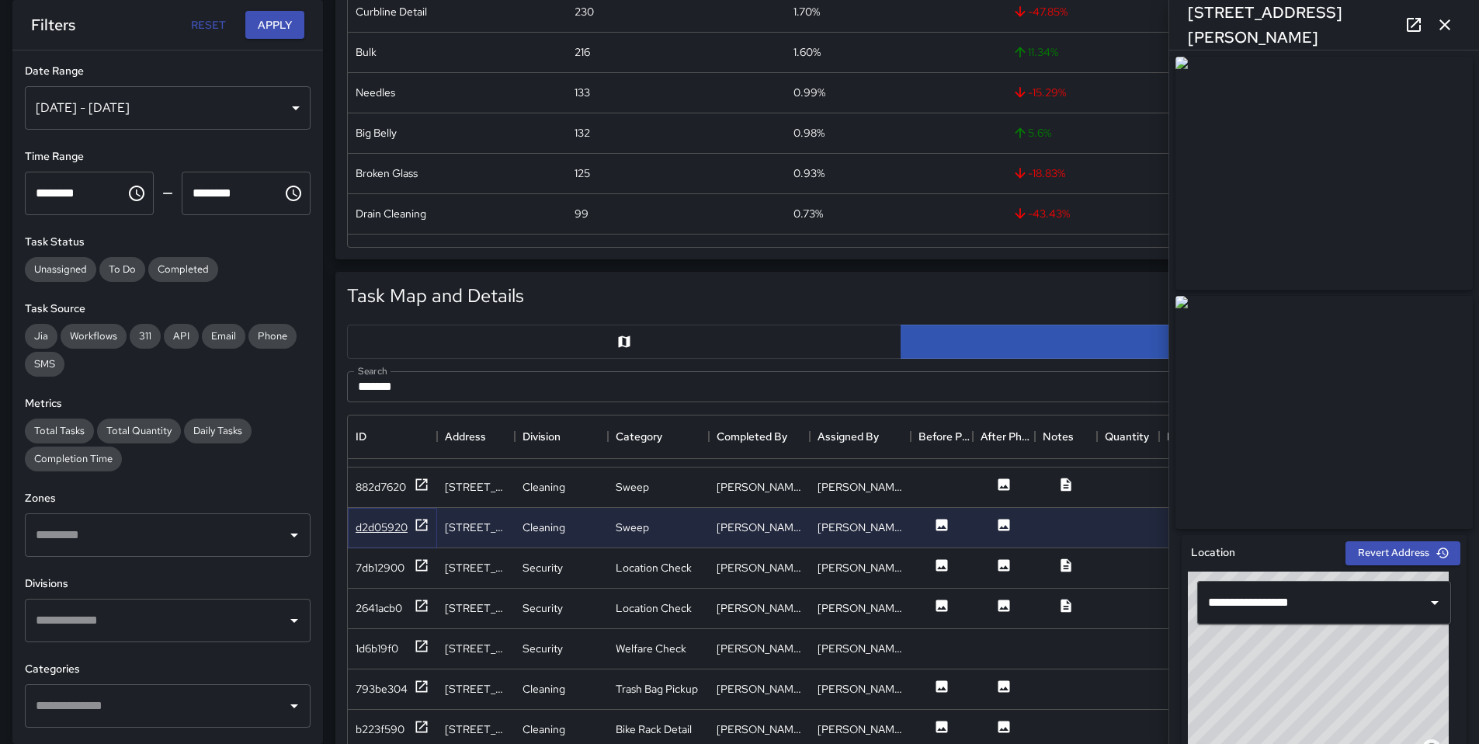
click at [396, 531] on div "d2d05920" at bounding box center [382, 527] width 52 height 16
click at [400, 530] on div "d2d05920" at bounding box center [382, 527] width 52 height 16
drag, startPoint x: 430, startPoint y: 389, endPoint x: 316, endPoint y: 375, distance: 115.0
click at [316, 375] on div "**********" at bounding box center [733, 687] width 1491 height 2064
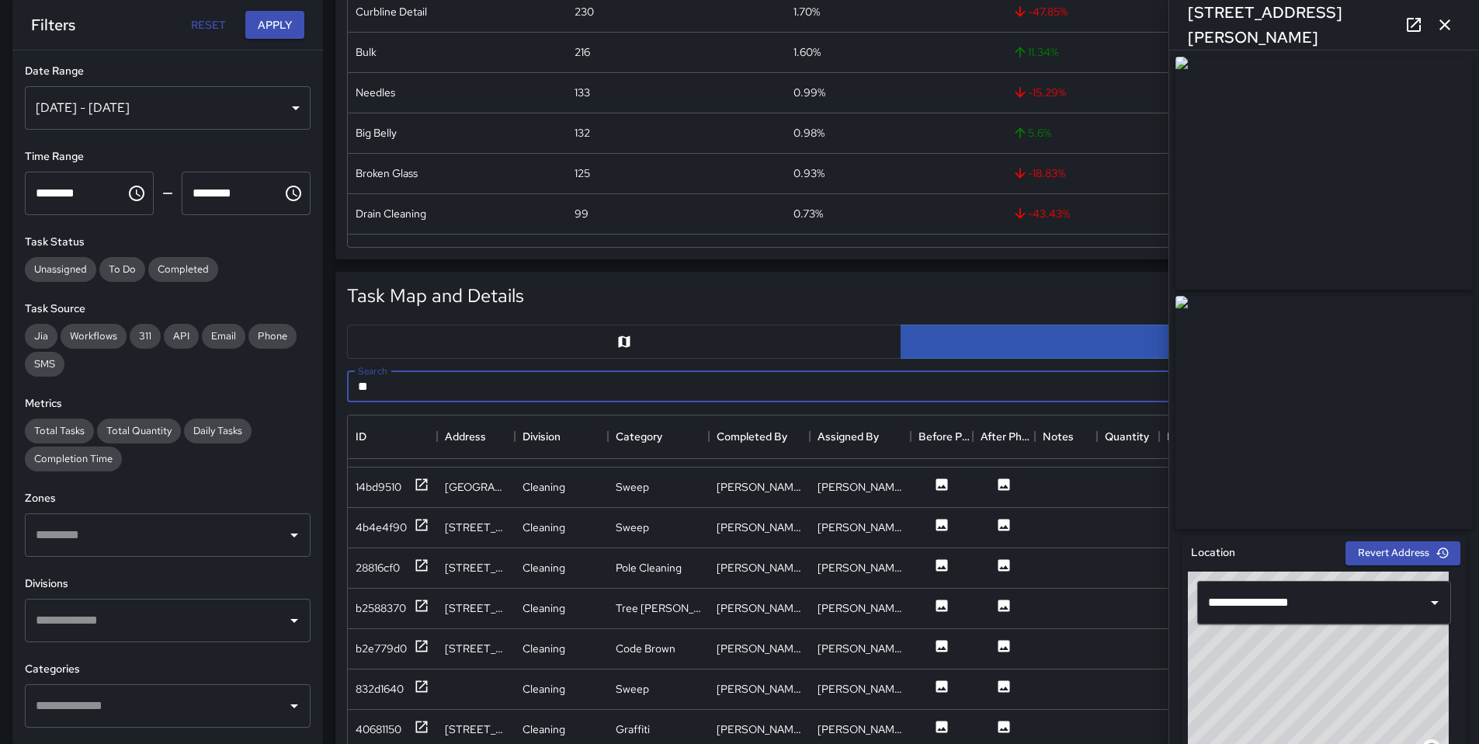
type input "*"
type input "***"
click at [390, 577] on div "9bdc6a60" at bounding box center [393, 566] width 74 height 19
click at [363, 609] on div "ed03f450" at bounding box center [381, 608] width 50 height 16
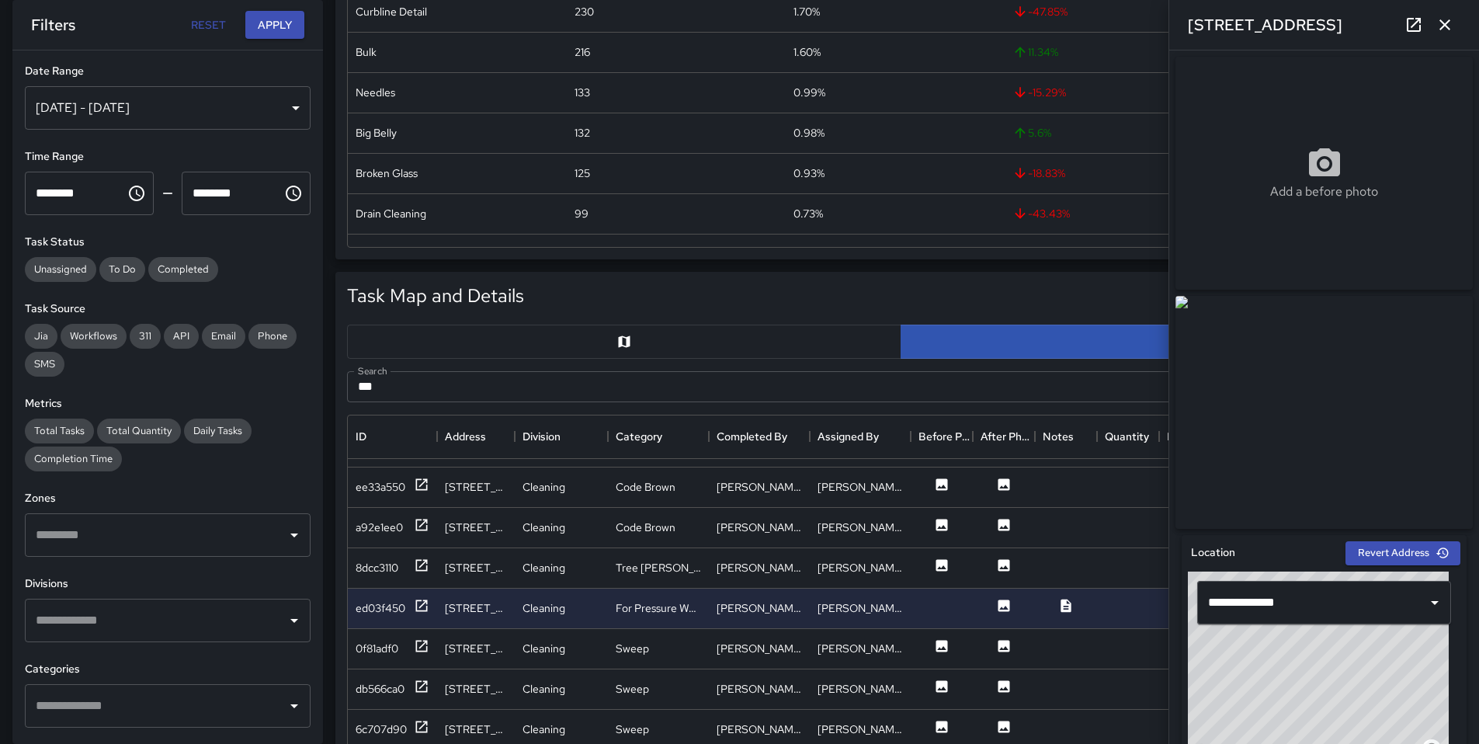
click at [1401, 24] on link at bounding box center [1413, 24] width 31 height 31
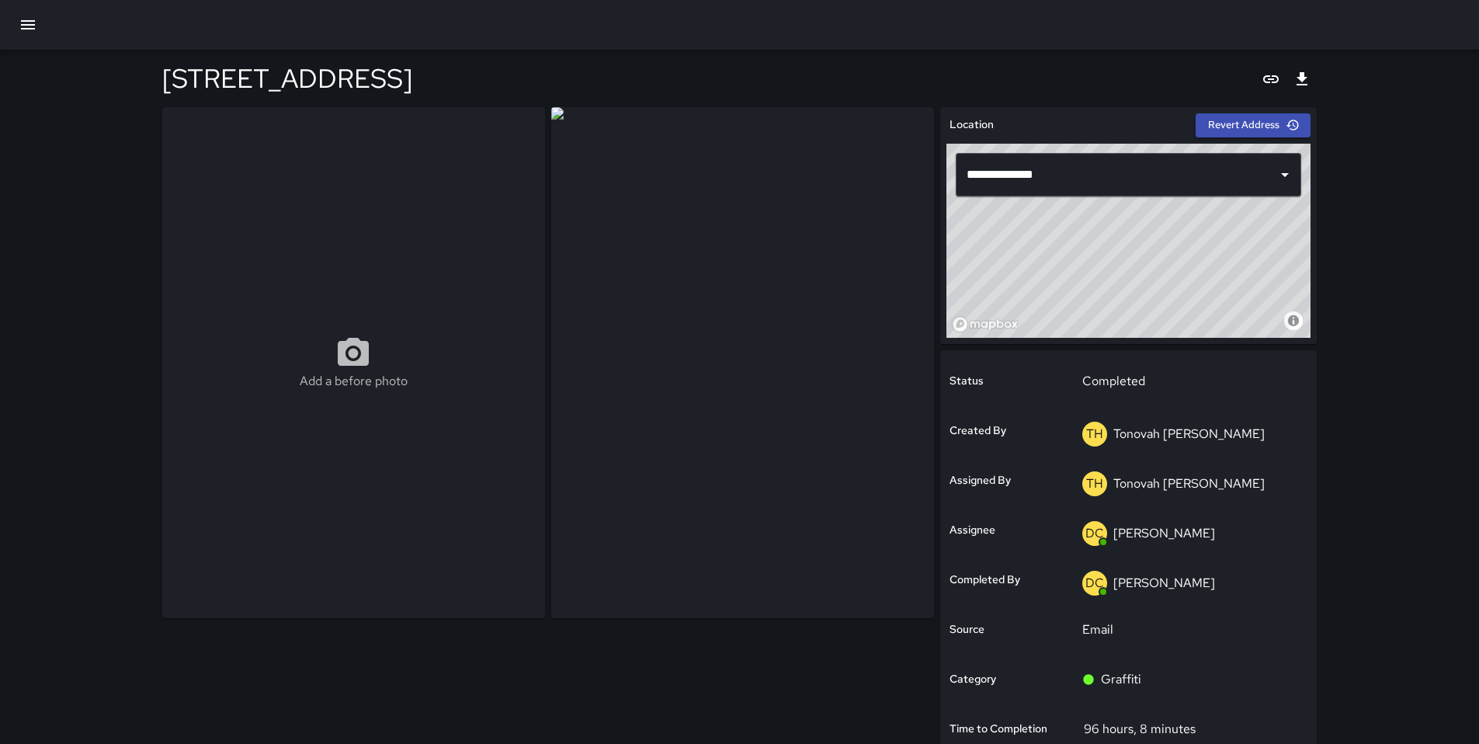
click at [370, 74] on div "[STREET_ADDRESS]" at bounding box center [739, 78] width 1155 height 57
